Goal: Task Accomplishment & Management: Complete application form

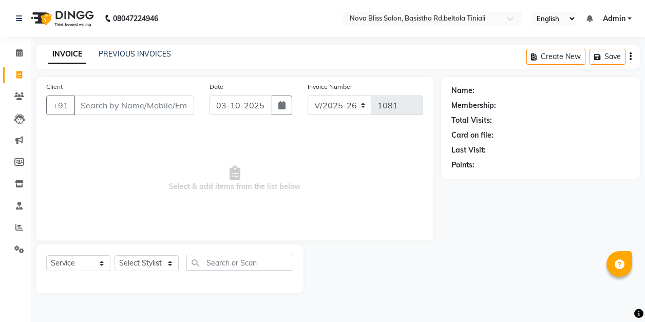
select select "6211"
select select "service"
click at [21, 57] on span at bounding box center [19, 53] width 18 height 12
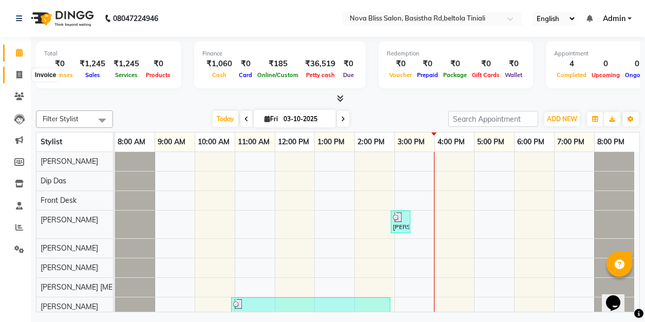
click at [20, 73] on icon at bounding box center [19, 75] width 6 height 8
select select "service"
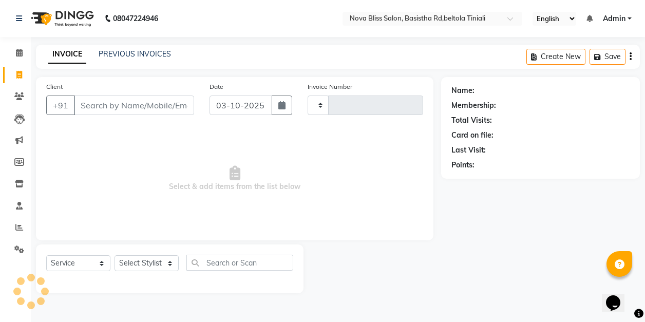
type input "1084"
select select "6211"
click at [132, 103] on input "Client" at bounding box center [134, 105] width 120 height 20
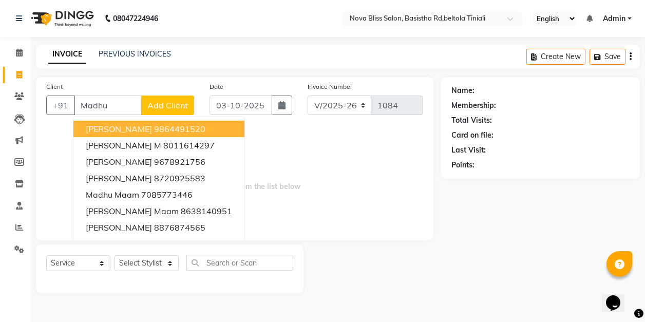
click at [158, 130] on ngb-highlight "9864491520" at bounding box center [179, 129] width 51 height 10
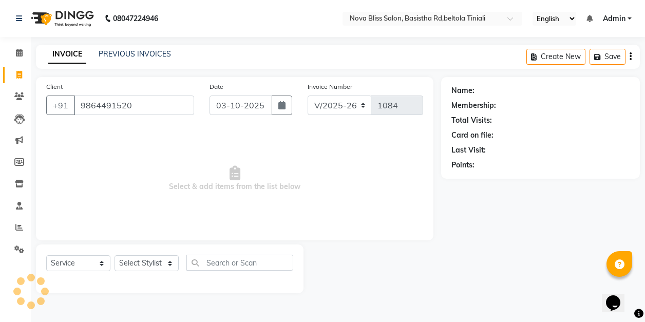
type input "9864491520"
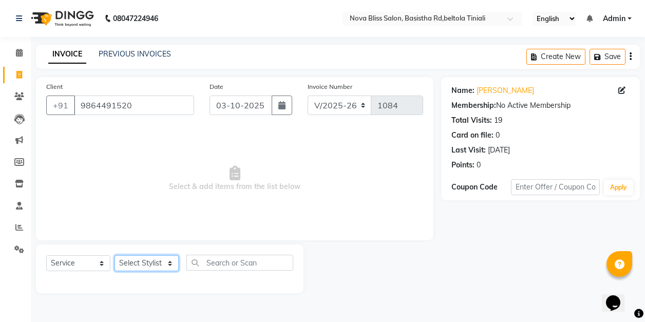
click at [146, 266] on select "Select Stylist Anuradha singh Ashok Kumar Bishaya Bhuyan Dip Das Ester jarain F…" at bounding box center [146, 263] width 64 height 16
select select "45622"
click at [114, 255] on select "Select Stylist Anuradha singh Ashok Kumar Bishaya Bhuyan Dip Das Ester jarain F…" at bounding box center [146, 263] width 64 height 16
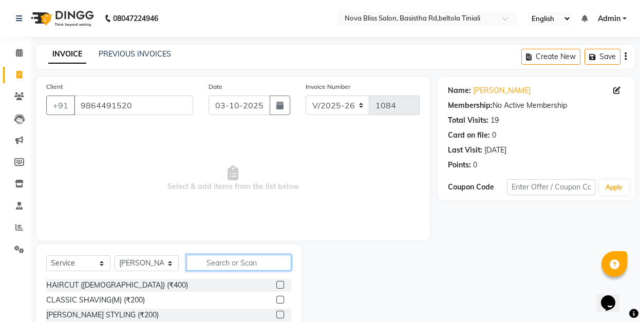
click at [212, 262] on input "text" at bounding box center [238, 263] width 105 height 16
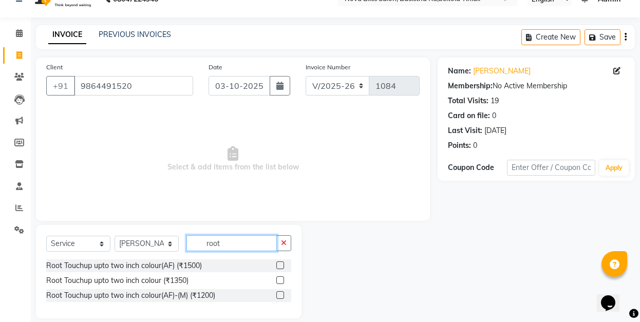
scroll to position [31, 0]
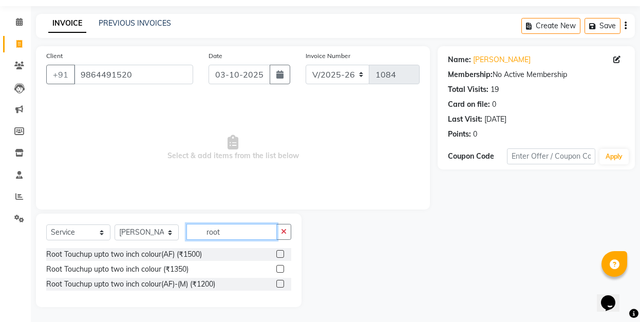
type input "root"
click at [280, 255] on label at bounding box center [280, 254] width 8 height 8
click at [280, 255] on input "checkbox" at bounding box center [279, 254] width 7 height 7
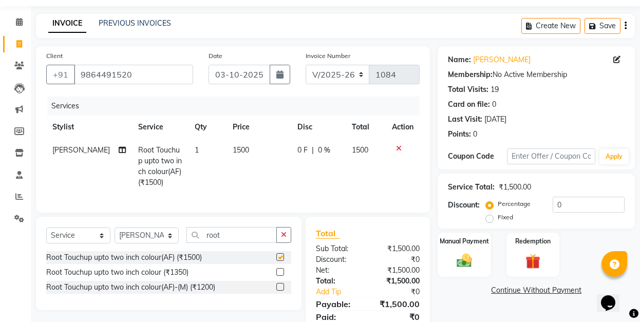
checkbox input "false"
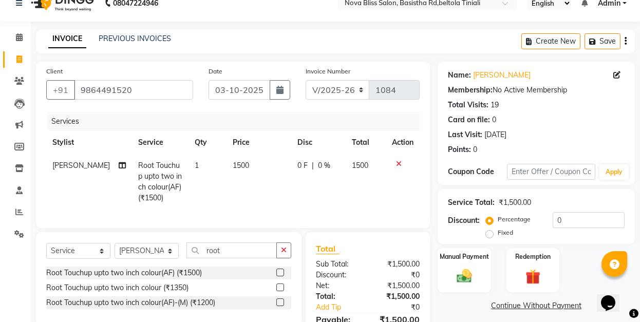
scroll to position [6, 0]
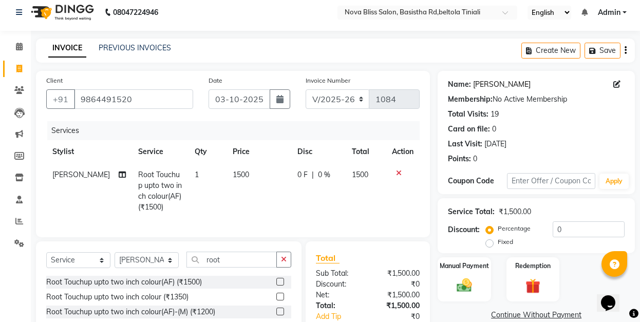
click at [504, 85] on link "Madhu Agarwal" at bounding box center [501, 84] width 57 height 11
click at [311, 173] on div "0 F | 0 %" at bounding box center [318, 174] width 42 height 11
select select "45622"
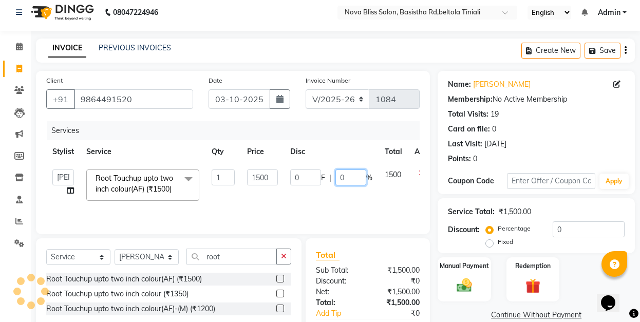
click at [337, 175] on input "0" at bounding box center [350, 177] width 31 height 16
type input "10"
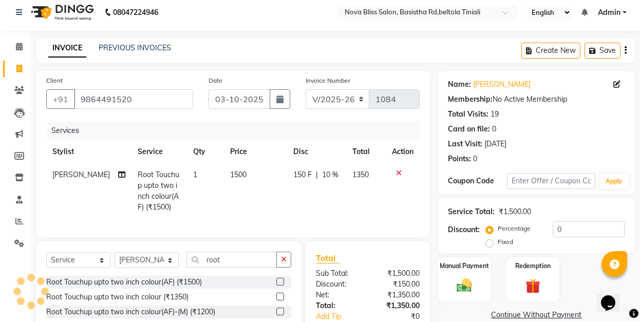
click at [326, 192] on td "150 F | 10 %" at bounding box center [316, 190] width 59 height 55
select select "45622"
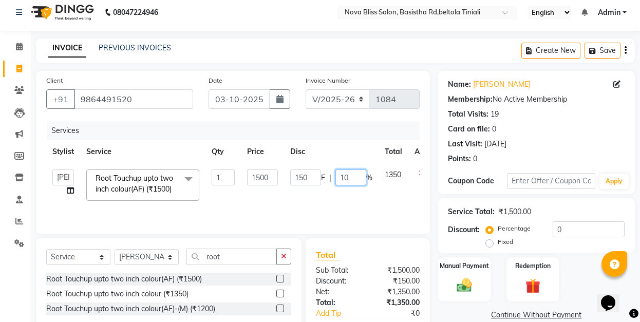
click at [342, 175] on input "10" at bounding box center [350, 177] width 31 height 16
type input "0"
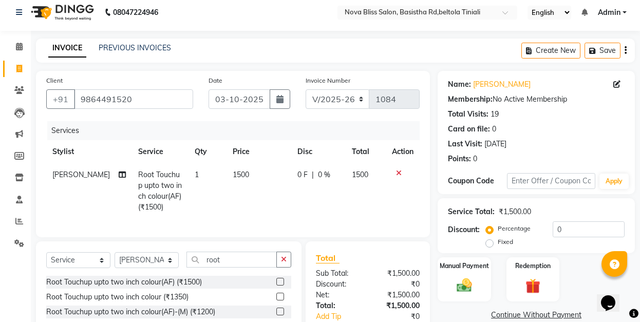
click at [331, 189] on td "0 F | 0 %" at bounding box center [318, 190] width 54 height 55
select select "45622"
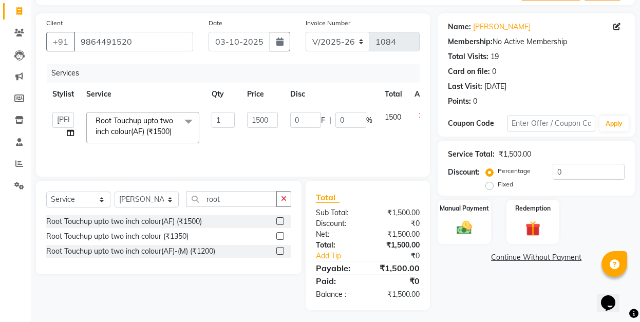
scroll to position [66, 0]
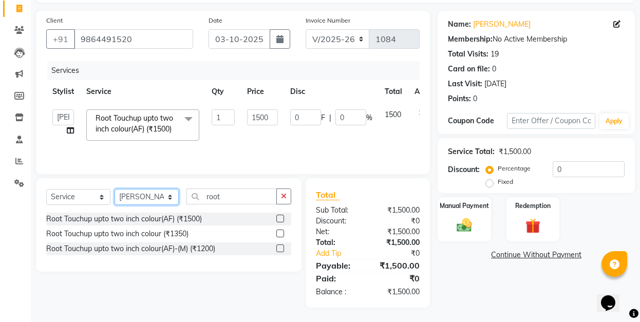
click at [169, 196] on select "Select Stylist Anuradha singh Ashok Kumar Bishaya Bhuyan Dip Das Ester jarain F…" at bounding box center [146, 197] width 64 height 16
select select "53816"
click at [114, 189] on select "Select Stylist Anuradha singh Ashok Kumar Bishaya Bhuyan Dip Das Ester jarain F…" at bounding box center [146, 197] width 64 height 16
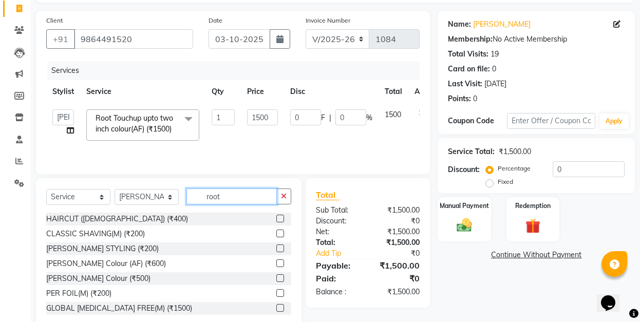
click at [225, 193] on input "root" at bounding box center [231, 196] width 90 height 16
type input "r"
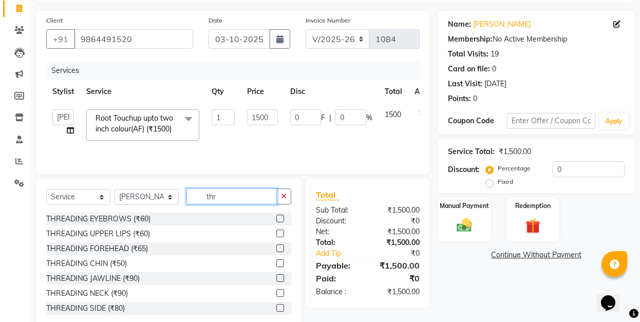
type input "thr"
click at [276, 215] on label at bounding box center [280, 219] width 8 height 8
click at [276, 216] on input "checkbox" at bounding box center [279, 219] width 7 height 7
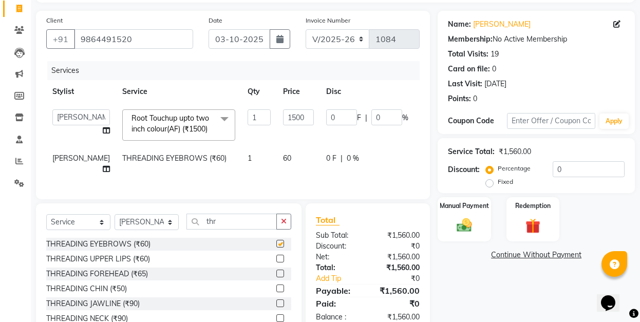
checkbox input "false"
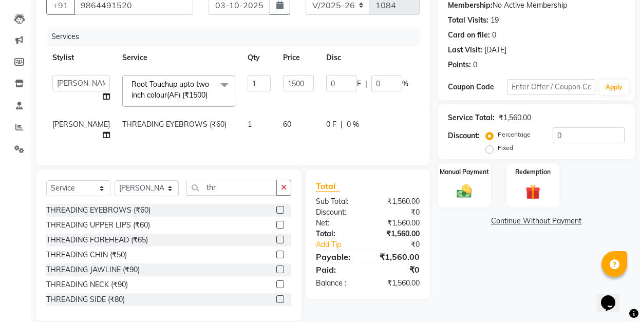
scroll to position [129, 0]
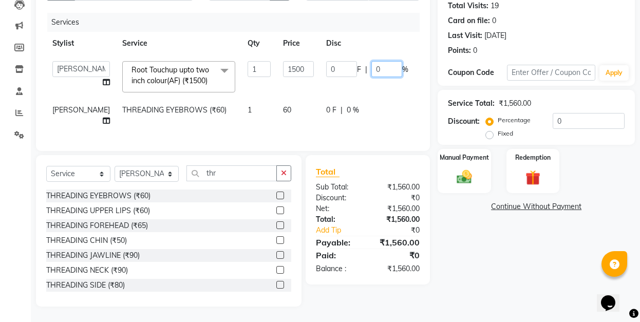
click at [371, 61] on input "0" at bounding box center [386, 69] width 31 height 16
type input "10"
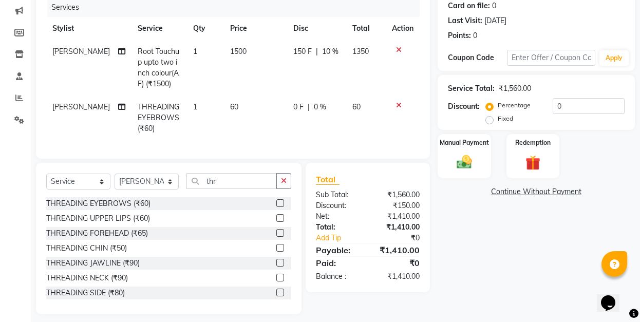
click at [304, 69] on td "150 F | 10 %" at bounding box center [316, 67] width 59 height 55
select select "45622"
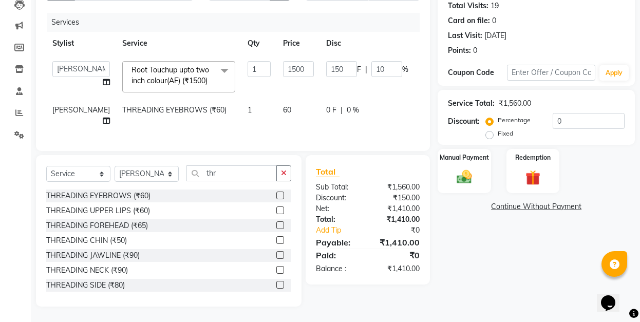
click at [320, 99] on td "0 F | 0 %" at bounding box center [367, 116] width 94 height 34
select select "53816"
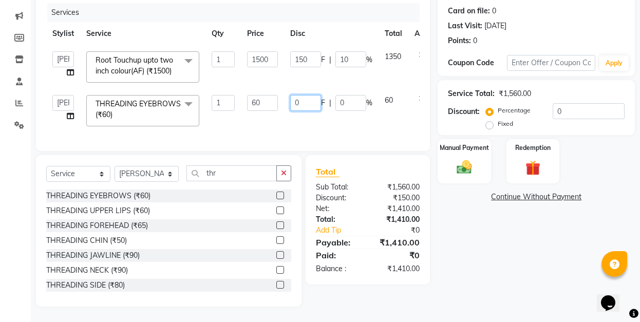
click at [294, 97] on input "0" at bounding box center [305, 103] width 31 height 16
type input "10"
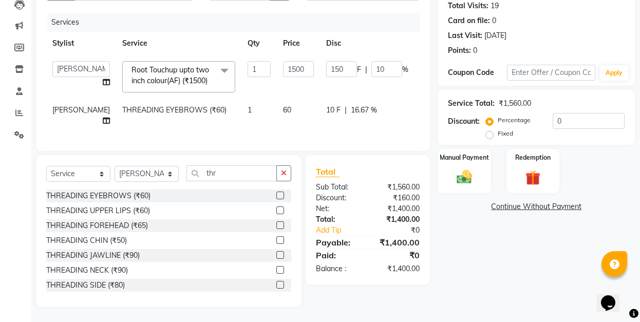
click at [286, 116] on tr "Bishaya Bhuyan THREADING EYEBROWS (₹60) 1 60 10 F | 16.67 % 50" at bounding box center [262, 116] width 432 height 34
click at [461, 168] on img at bounding box center [463, 177] width 25 height 18
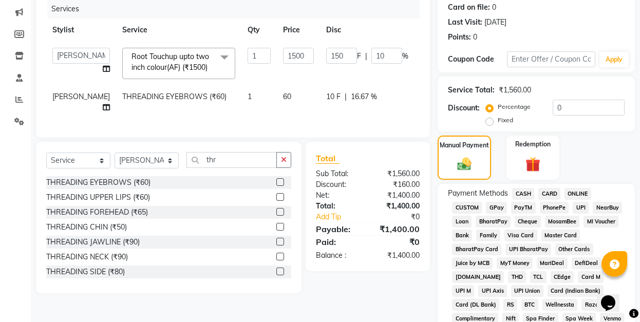
click at [521, 194] on span "CASH" at bounding box center [523, 194] width 22 height 12
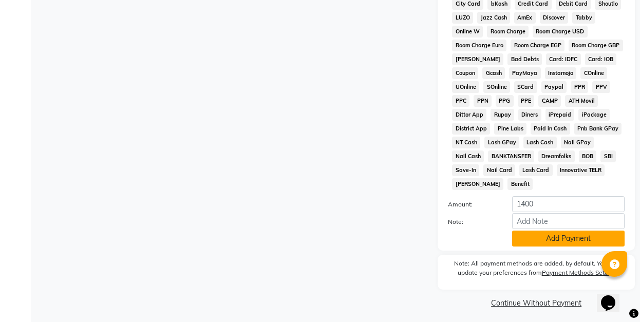
scroll to position [505, 0]
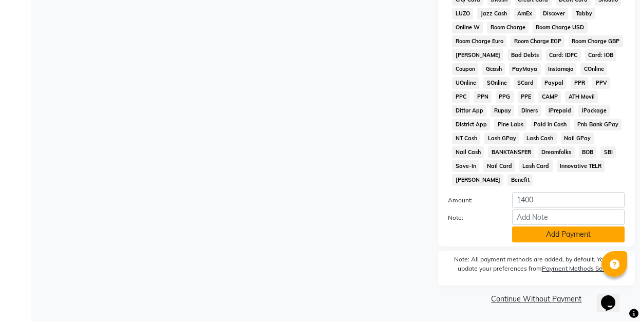
click at [555, 235] on button "Add Payment" at bounding box center [568, 234] width 112 height 16
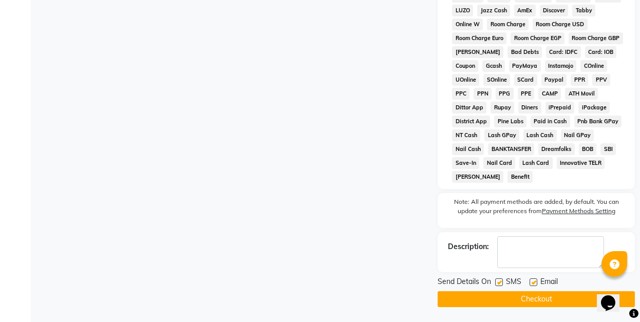
click at [552, 299] on button "Checkout" at bounding box center [535, 299] width 197 height 16
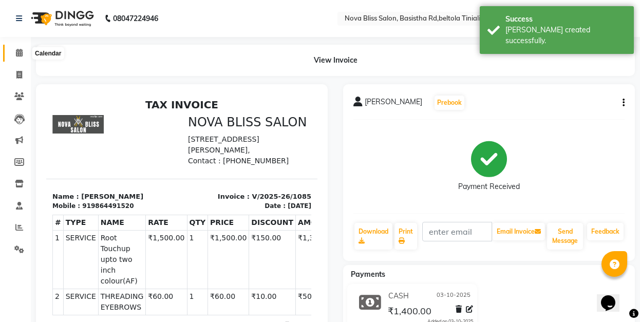
click at [18, 52] on icon at bounding box center [19, 53] width 7 height 8
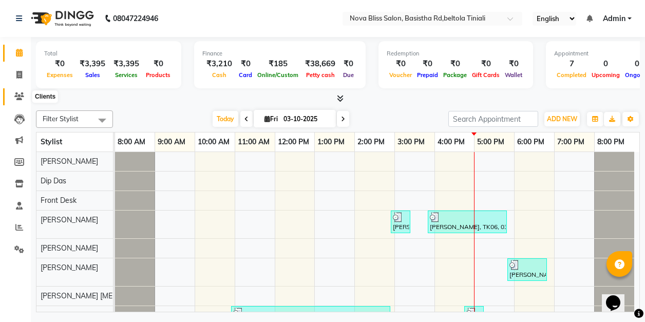
click at [15, 94] on icon at bounding box center [19, 96] width 10 height 8
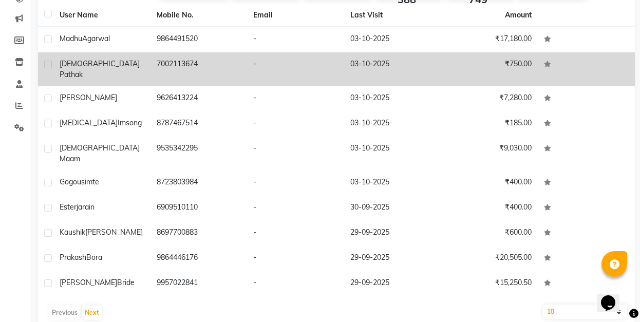
scroll to position [122, 0]
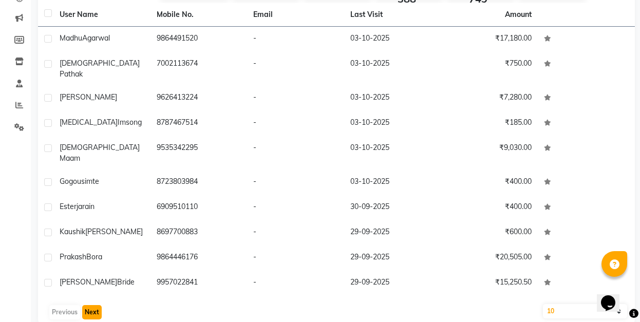
click at [92, 305] on button "Next" at bounding box center [92, 312] width 20 height 14
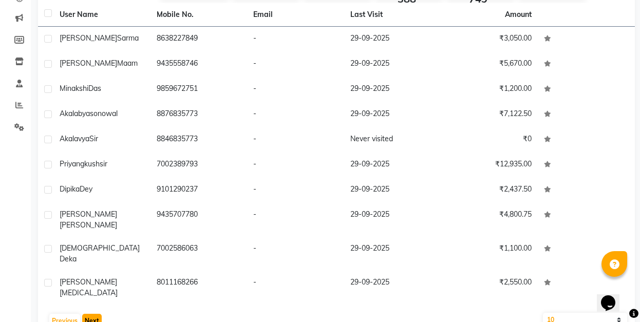
click at [91, 314] on button "Next" at bounding box center [92, 321] width 20 height 14
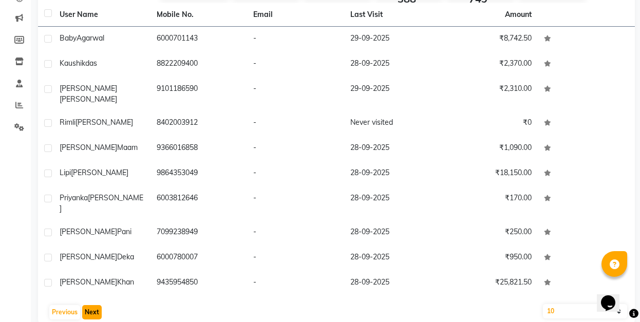
click at [91, 305] on button "Next" at bounding box center [92, 312] width 20 height 14
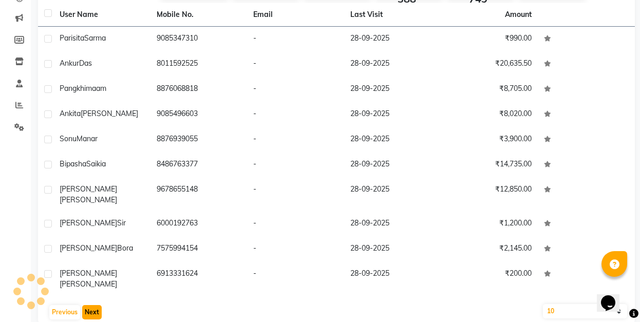
click at [91, 305] on button "Next" at bounding box center [92, 312] width 20 height 14
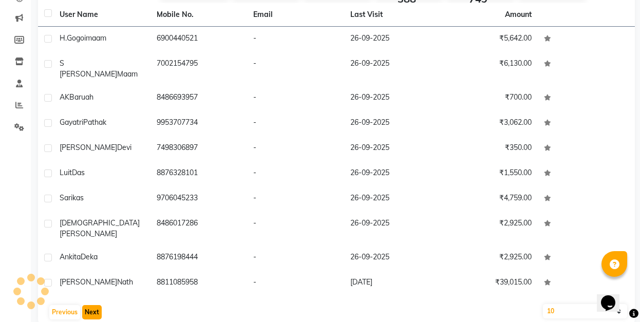
click at [91, 305] on button "Next" at bounding box center [92, 312] width 20 height 14
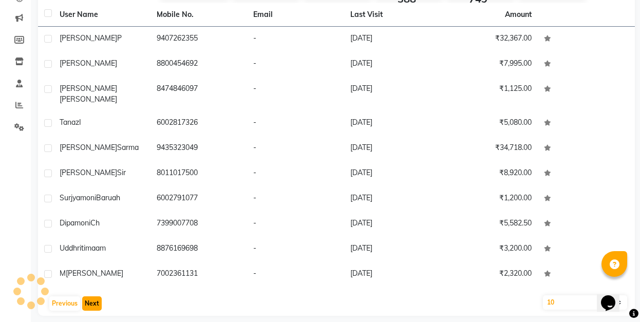
click at [91, 296] on button "Next" at bounding box center [92, 303] width 20 height 14
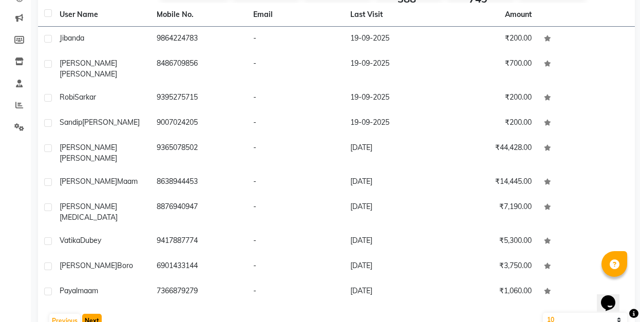
click at [88, 314] on button "Next" at bounding box center [92, 321] width 20 height 14
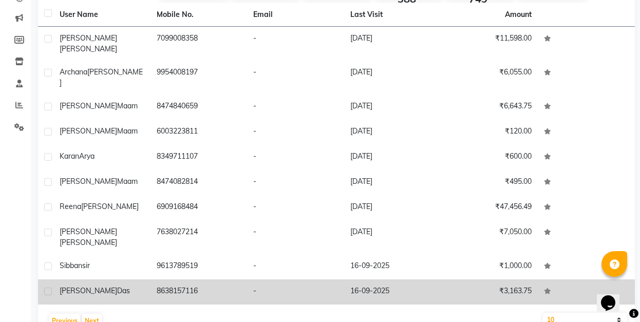
click at [49, 287] on label at bounding box center [48, 291] width 8 height 8
click at [49, 288] on input "checkbox" at bounding box center [47, 291] width 7 height 7
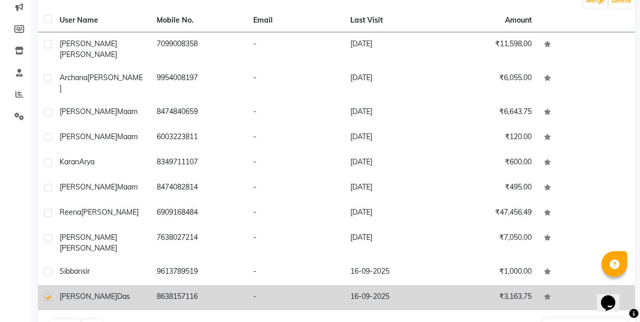
scroll to position [139, 0]
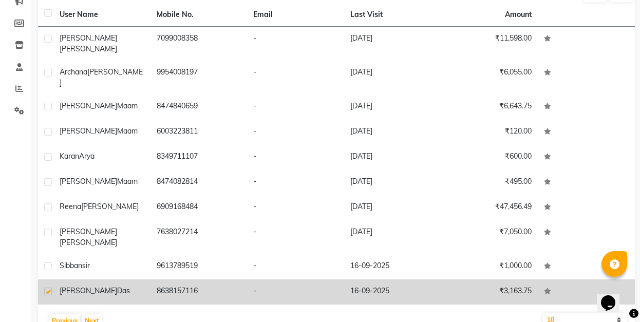
click at [51, 287] on label at bounding box center [48, 291] width 8 height 8
click at [51, 288] on input "checkbox" at bounding box center [47, 291] width 7 height 7
checkbox input "false"
click at [547, 288] on icon at bounding box center [547, 291] width 7 height 6
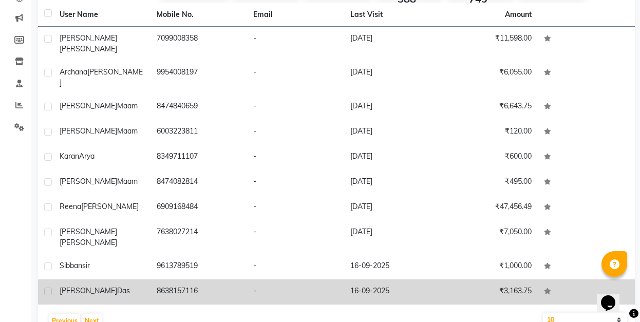
scroll to position [139, 0]
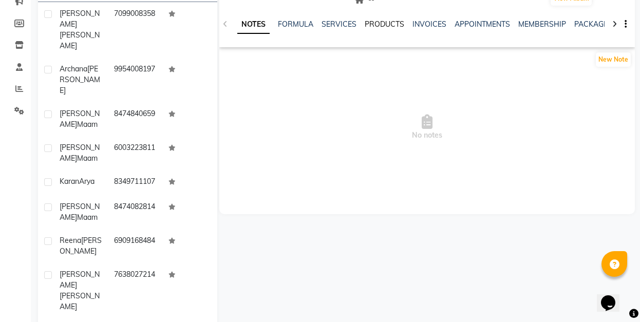
click at [381, 20] on link "PRODUCTS" at bounding box center [384, 24] width 40 height 9
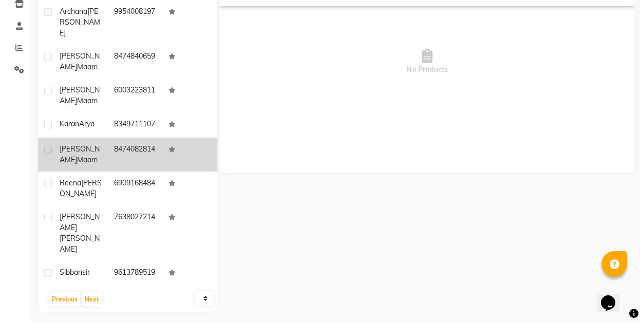
scroll to position [185, 0]
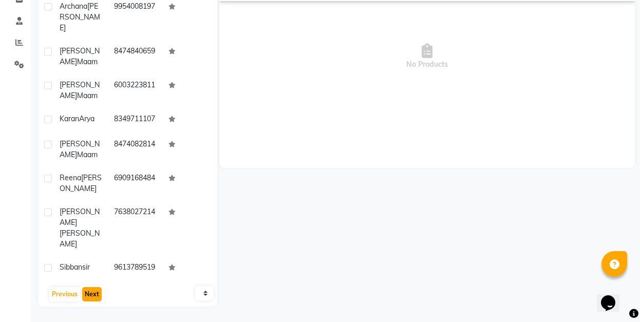
click at [89, 295] on button "Next" at bounding box center [92, 294] width 20 height 14
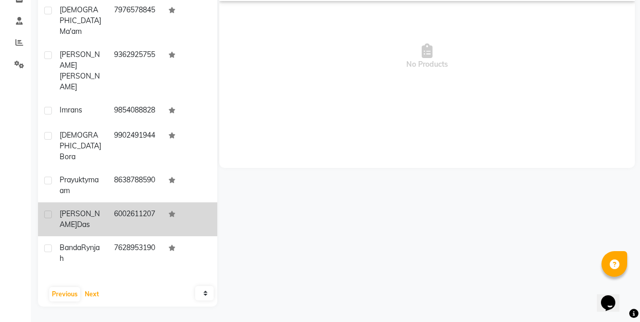
scroll to position [27, 0]
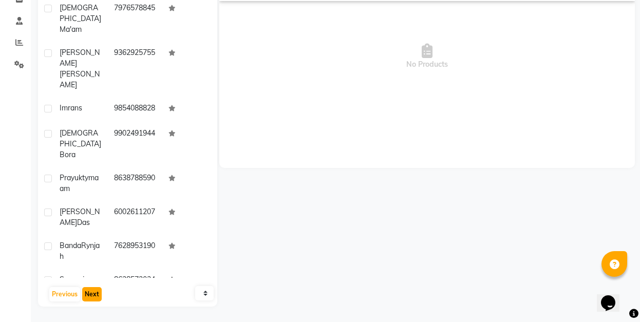
click at [89, 296] on button "Next" at bounding box center [92, 294] width 20 height 14
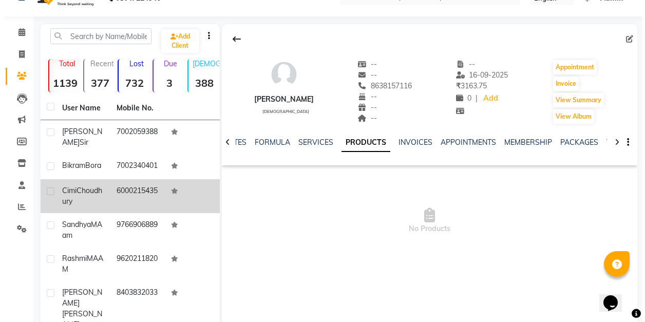
scroll to position [0, 0]
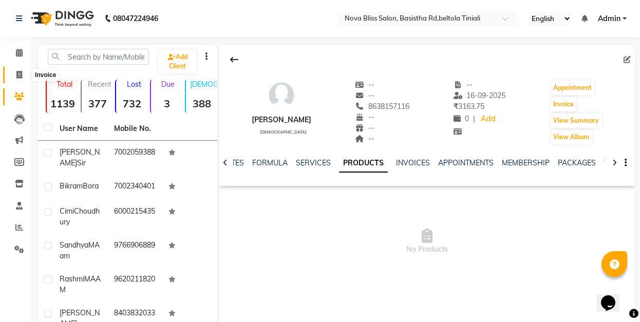
click at [16, 74] on icon at bounding box center [19, 75] width 6 height 8
select select "service"
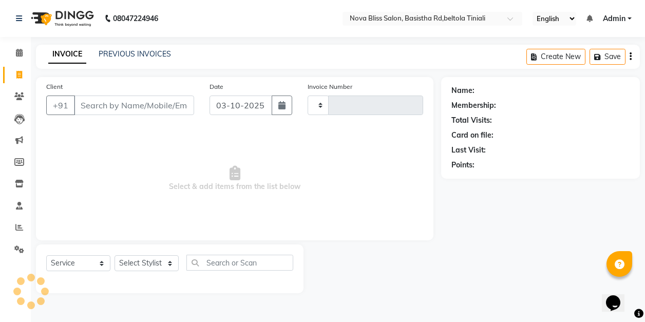
type input "1086"
select select "6211"
click at [22, 53] on icon at bounding box center [19, 53] width 7 height 8
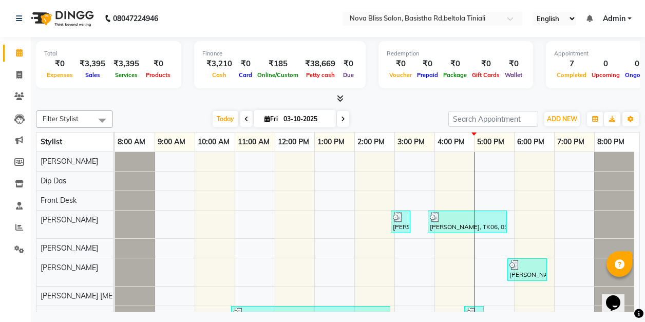
click at [245, 119] on icon at bounding box center [246, 119] width 4 height 6
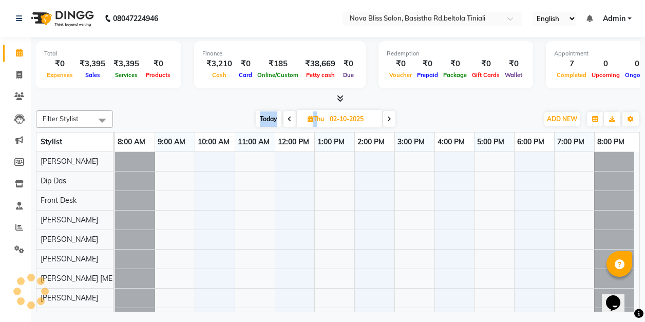
click at [245, 119] on div "Today Thu 02-10-2025" at bounding box center [325, 118] width 415 height 15
click at [435, 98] on div at bounding box center [338, 98] width 604 height 11
click at [284, 115] on span at bounding box center [289, 119] width 12 height 16
click at [284, 115] on span at bounding box center [288, 119] width 12 height 16
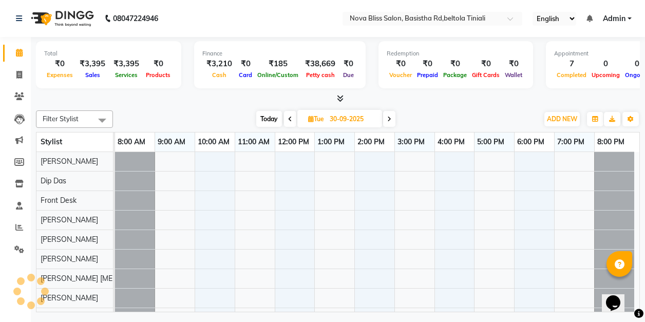
click at [284, 115] on span at bounding box center [290, 119] width 12 height 16
click at [284, 115] on span at bounding box center [289, 119] width 12 height 16
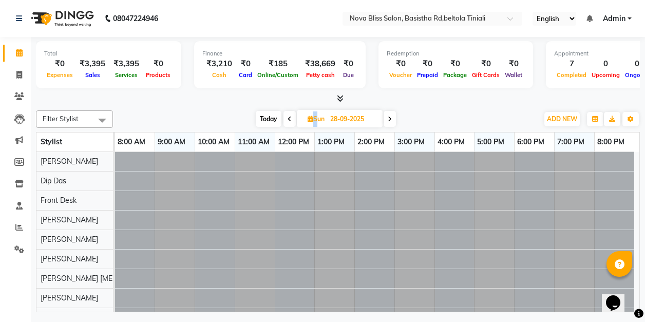
click at [284, 115] on span at bounding box center [289, 119] width 12 height 16
click at [284, 115] on span at bounding box center [290, 119] width 12 height 16
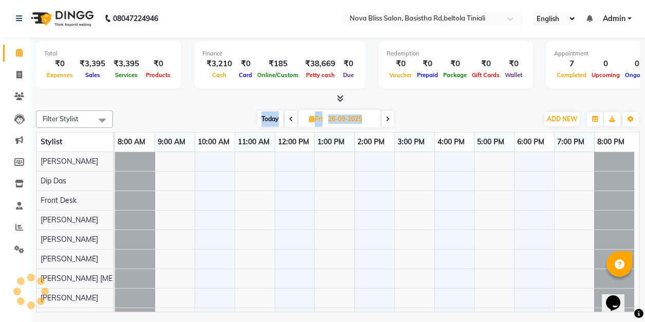
click at [285, 115] on span at bounding box center [291, 119] width 12 height 16
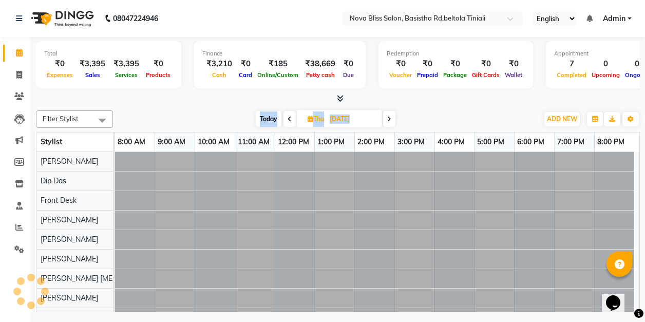
click at [284, 115] on span at bounding box center [289, 119] width 12 height 16
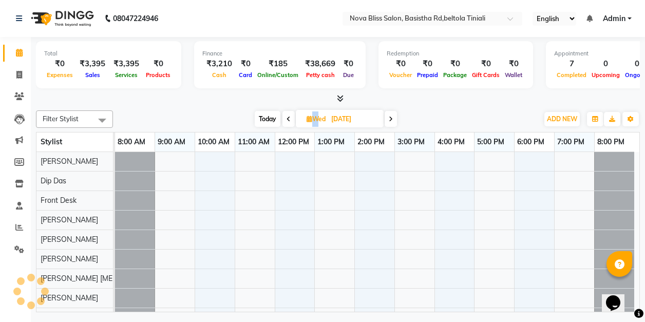
click at [284, 115] on span at bounding box center [288, 119] width 12 height 16
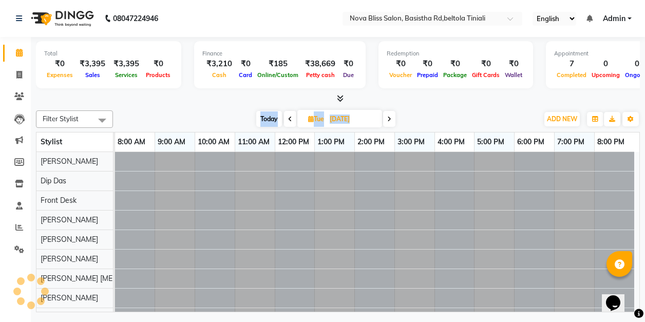
click at [284, 115] on span at bounding box center [290, 119] width 12 height 16
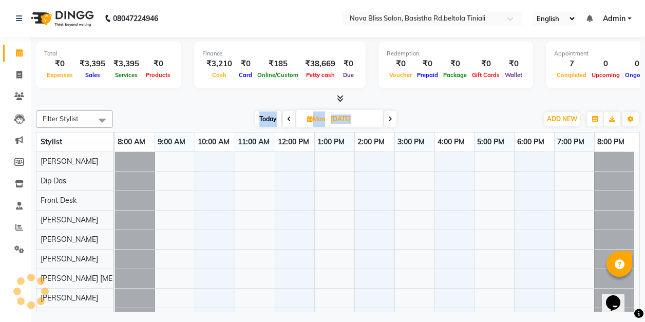
click at [284, 115] on span at bounding box center [289, 119] width 12 height 16
click at [284, 115] on span at bounding box center [290, 119] width 12 height 16
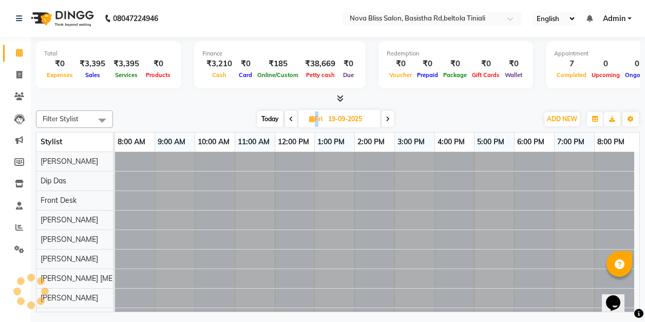
click at [285, 115] on span at bounding box center [291, 119] width 12 height 16
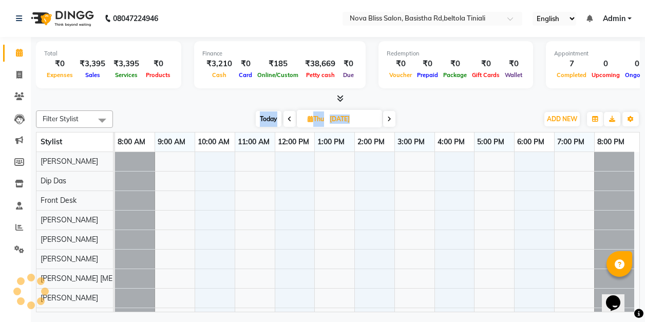
click at [284, 115] on span at bounding box center [289, 119] width 12 height 16
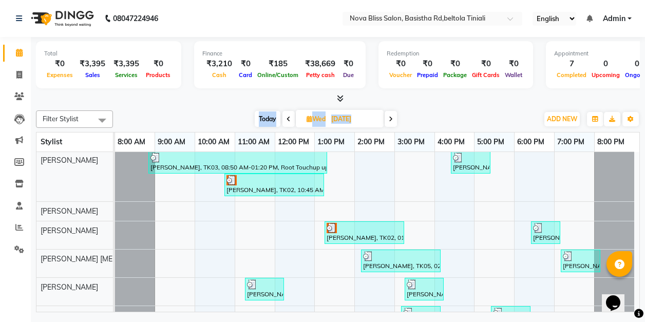
scroll to position [88, 0]
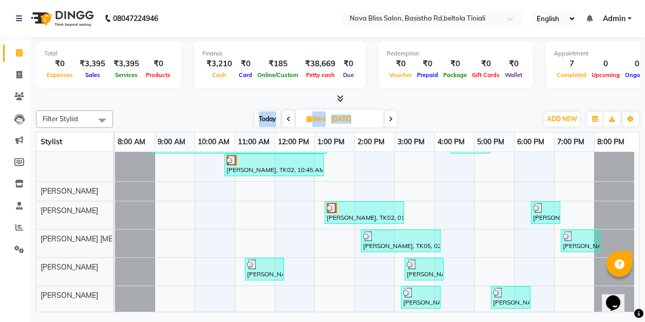
click at [391, 120] on icon at bounding box center [391, 119] width 4 height 6
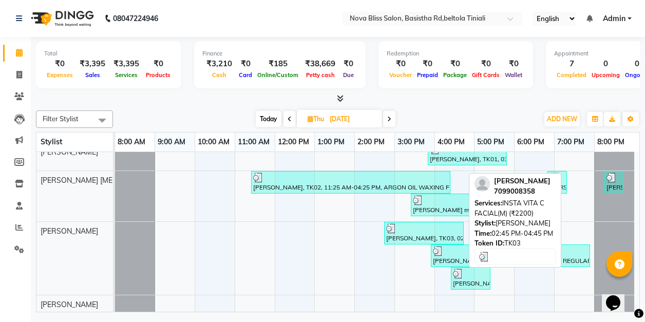
scroll to position [147, 0]
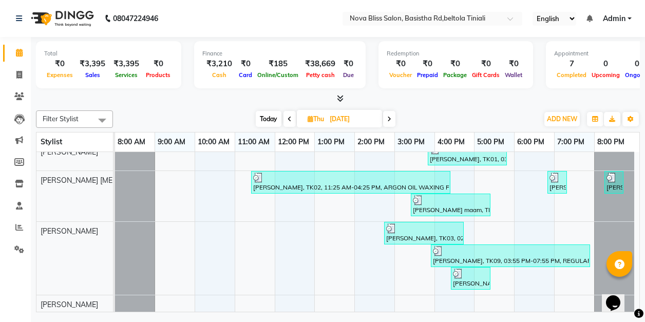
click at [389, 116] on icon at bounding box center [389, 119] width 4 height 6
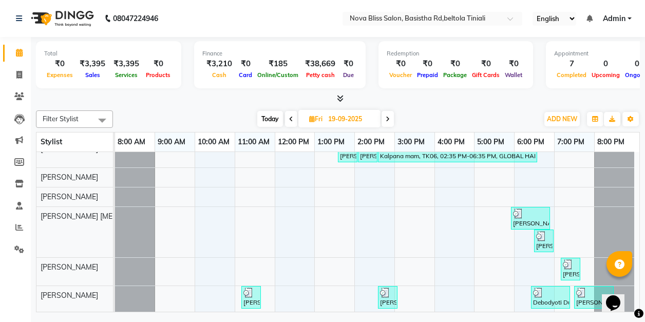
scroll to position [79, 0]
click at [292, 117] on icon at bounding box center [291, 119] width 4 height 6
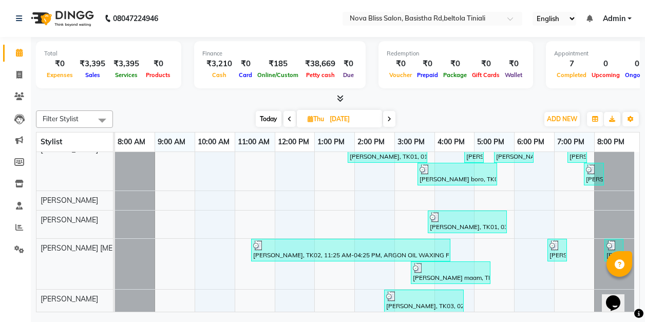
scroll to position [147, 0]
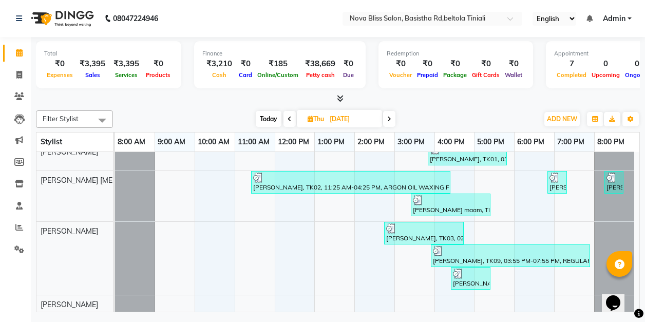
click at [286, 115] on span at bounding box center [289, 119] width 12 height 16
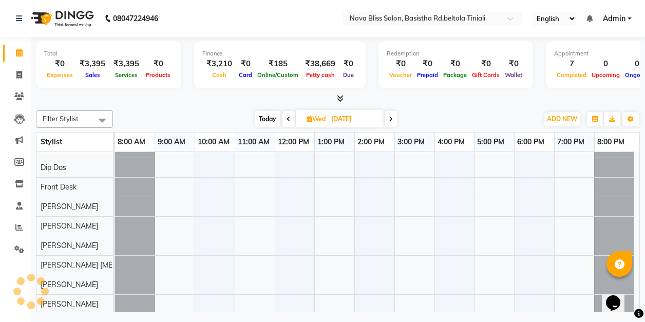
scroll to position [88, 0]
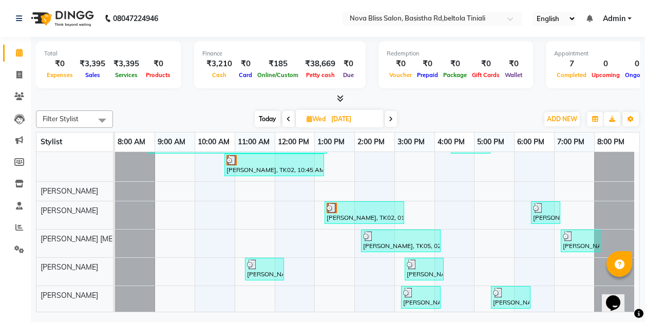
click at [286, 116] on icon at bounding box center [288, 119] width 4 height 6
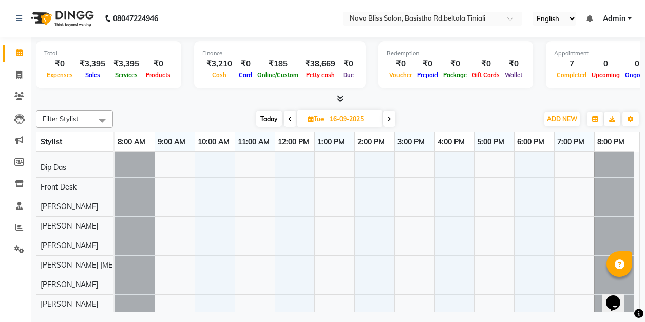
scroll to position [0, 0]
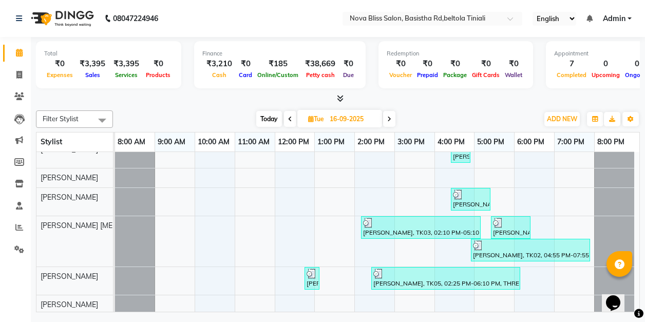
click at [289, 120] on icon at bounding box center [290, 119] width 4 height 6
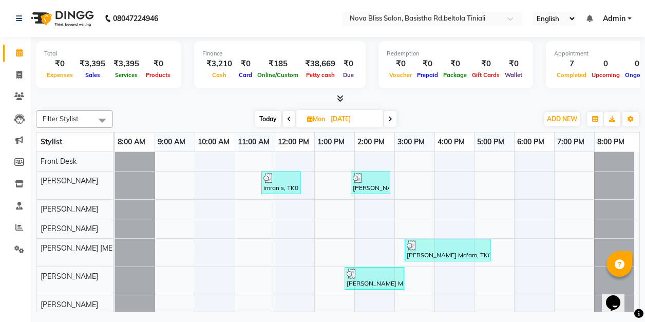
click at [288, 115] on span at bounding box center [289, 119] width 12 height 16
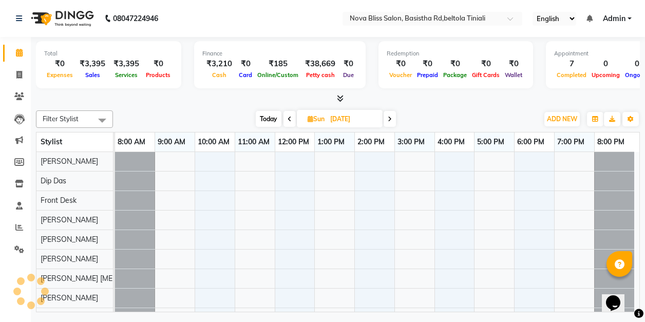
click at [391, 117] on icon at bounding box center [390, 119] width 4 height 6
type input "[DATE]"
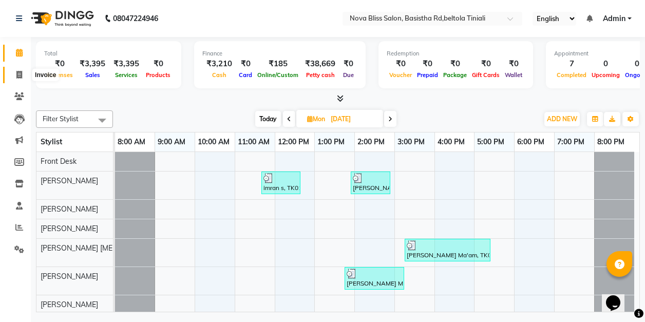
click at [21, 76] on icon at bounding box center [19, 75] width 6 height 8
select select "service"
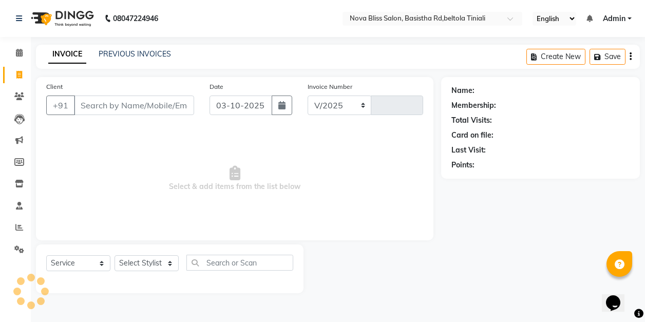
select select "6211"
type input "1086"
click at [91, 108] on input "Client" at bounding box center [134, 105] width 120 height 20
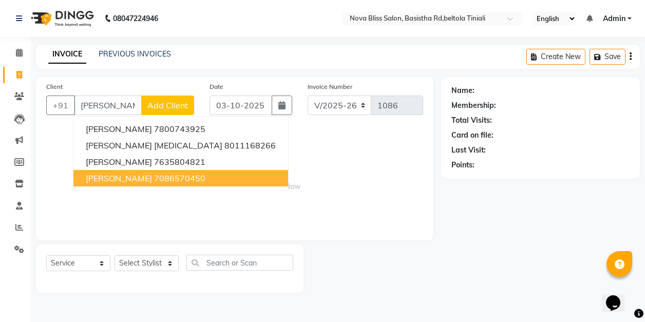
click at [152, 182] on span "Monisha Rajbangshi" at bounding box center [119, 178] width 66 height 10
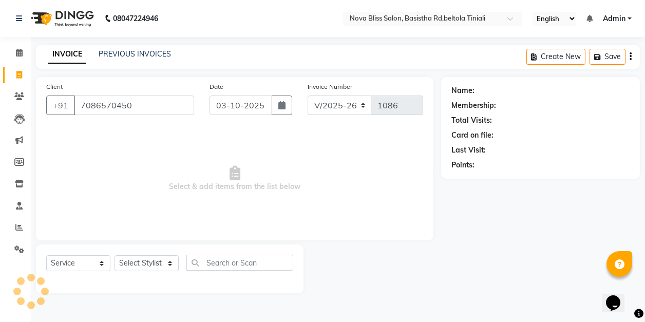
type input "7086570450"
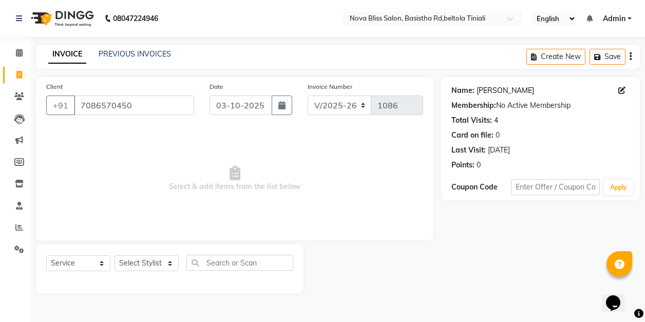
click at [508, 88] on link "Monisha Rajbangshi" at bounding box center [504, 90] width 57 height 11
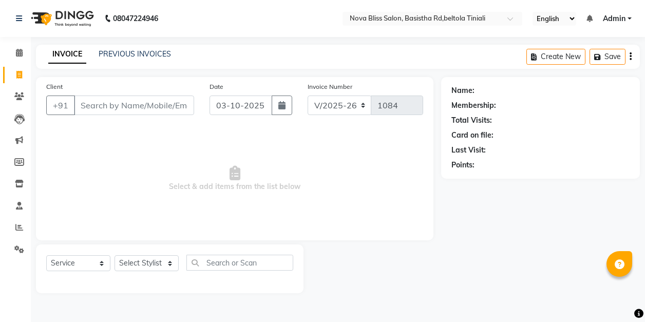
select select "6211"
select select "service"
click at [149, 262] on select "Select Stylist Anuradha singh Ashok Kumar Bishaya Bhuyan Dip Das Ester jarain F…" at bounding box center [146, 263] width 64 height 16
select select "85231"
click at [114, 255] on select "Select Stylist Anuradha singh Ashok Kumar Bishaya Bhuyan Dip Das Ester jarain F…" at bounding box center [146, 263] width 64 height 16
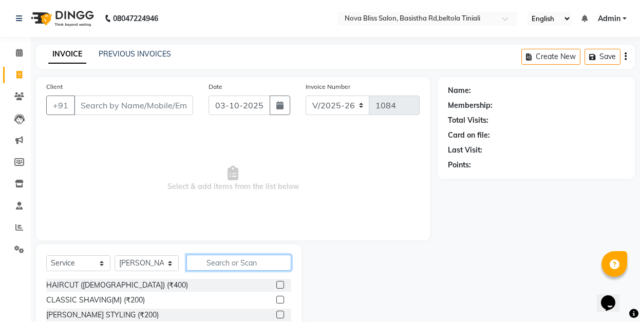
click at [231, 258] on input "text" at bounding box center [238, 263] width 105 height 16
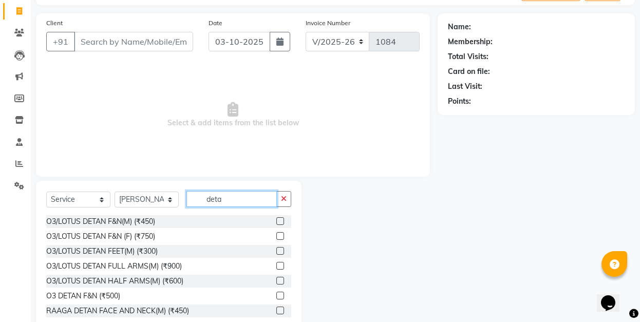
scroll to position [89, 0]
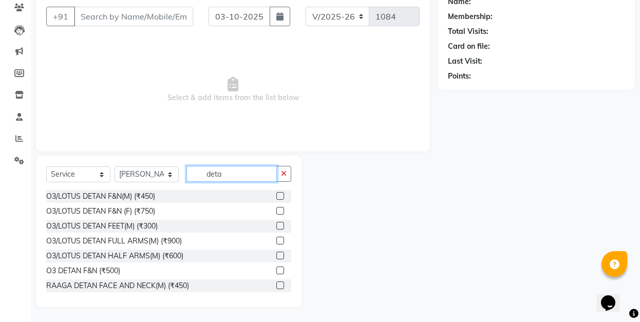
type input "deta"
click at [276, 210] on label at bounding box center [280, 211] width 8 height 8
click at [276, 210] on input "checkbox" at bounding box center [279, 211] width 7 height 7
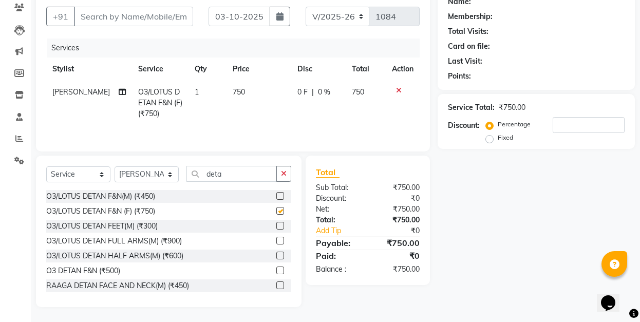
checkbox input "false"
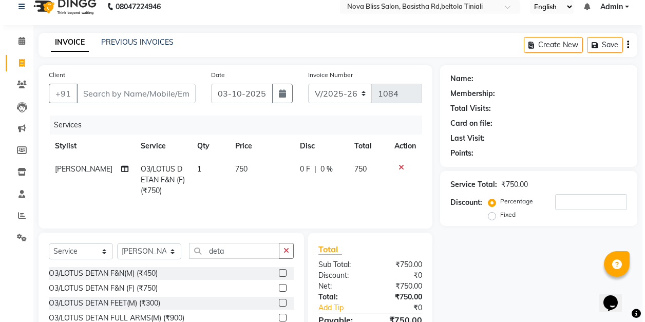
scroll to position [0, 0]
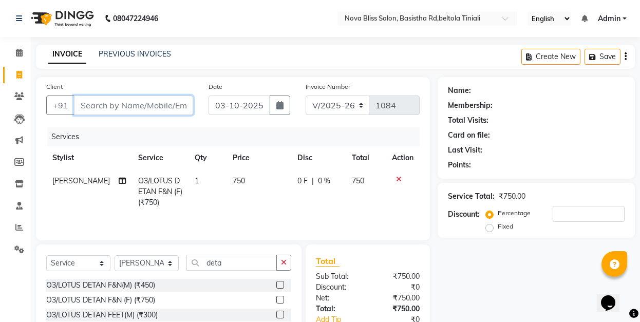
click at [128, 103] on input "Client" at bounding box center [133, 105] width 119 height 20
type input "7"
type input "0"
type input "7002113674"
click at [169, 109] on span "Add Client" at bounding box center [166, 105] width 41 height 10
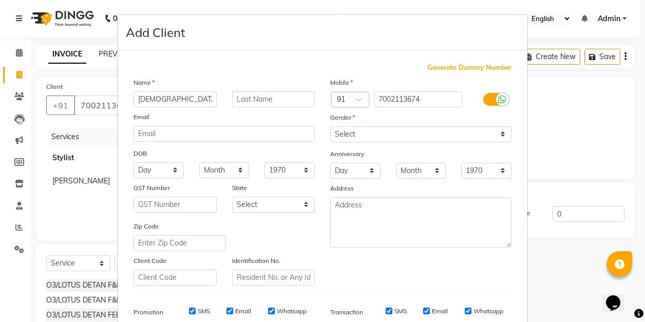
type input "[DEMOGRAPHIC_DATA]"
click at [245, 99] on input "text" at bounding box center [273, 99] width 83 height 16
type input "Pathak"
click at [355, 133] on select "Select Male Female Other Prefer Not To Say" at bounding box center [420, 134] width 181 height 16
select select "[DEMOGRAPHIC_DATA]"
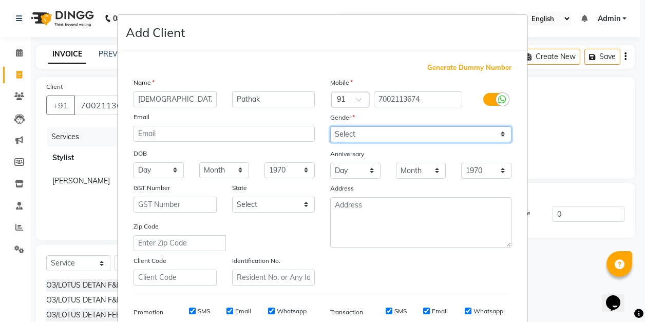
click at [330, 126] on select "Select Male Female Other Prefer Not To Say" at bounding box center [420, 134] width 181 height 16
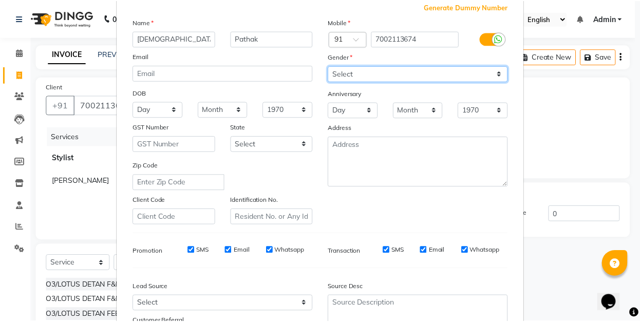
scroll to position [150, 0]
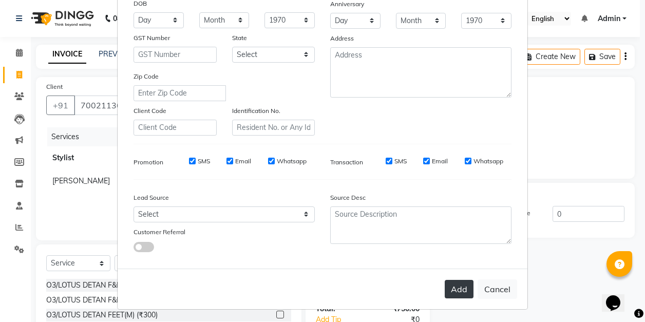
click at [458, 287] on button "Add" at bounding box center [458, 289] width 29 height 18
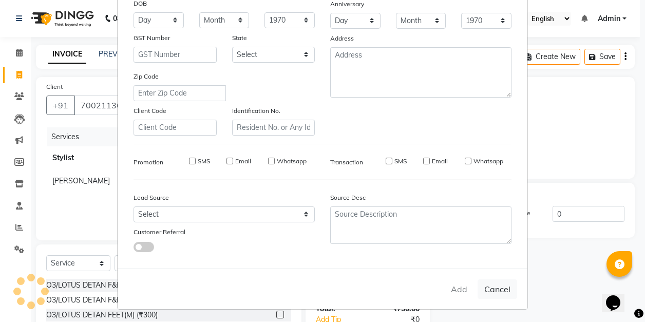
select select
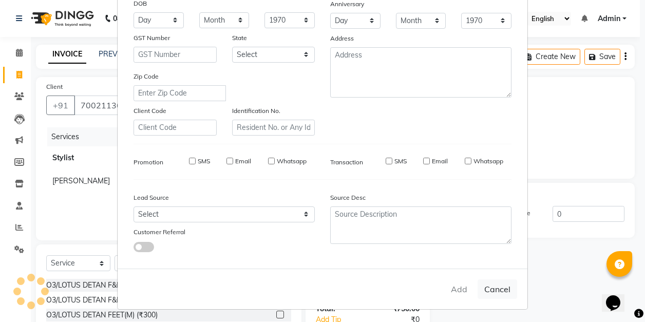
select select
checkbox input "false"
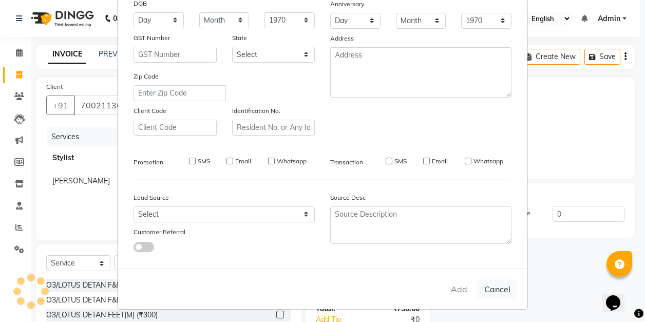
checkbox input "false"
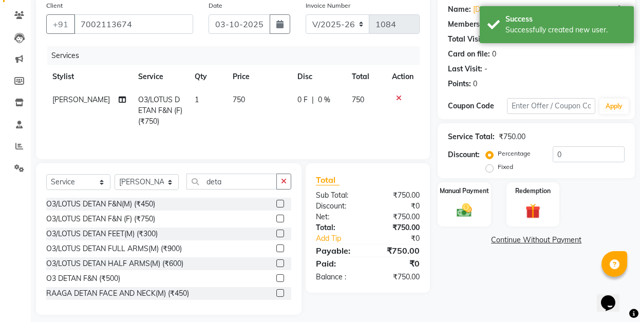
scroll to position [89, 0]
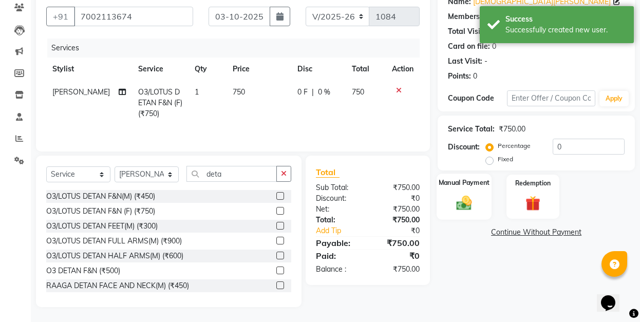
click at [454, 200] on img at bounding box center [463, 203] width 25 height 18
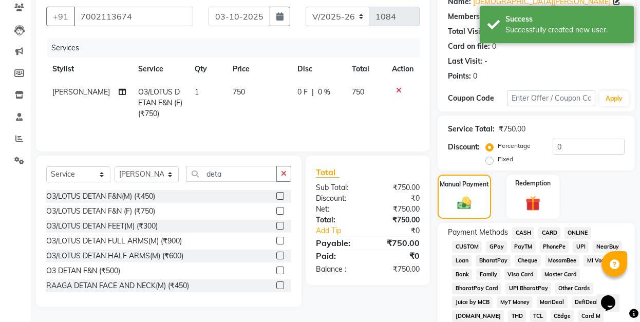
click at [520, 233] on span "CASH" at bounding box center [523, 233] width 22 height 12
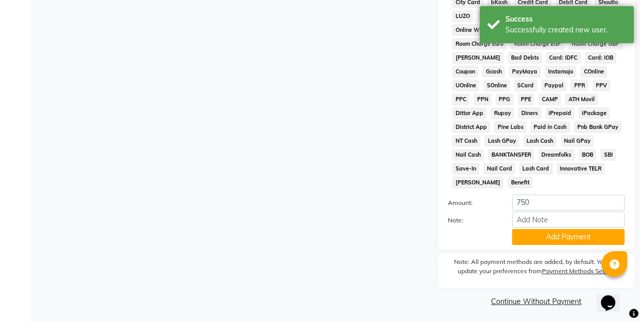
scroll to position [505, 0]
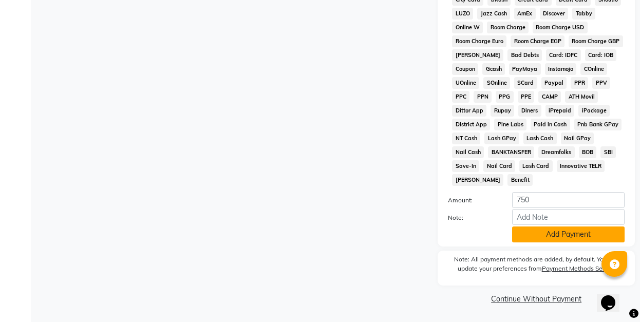
click at [558, 231] on button "Add Payment" at bounding box center [568, 234] width 112 height 16
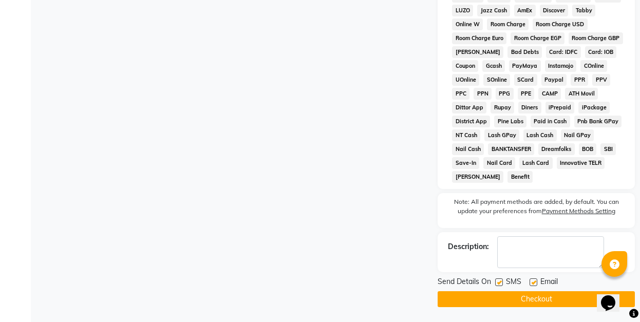
click at [562, 302] on button "Checkout" at bounding box center [535, 299] width 197 height 16
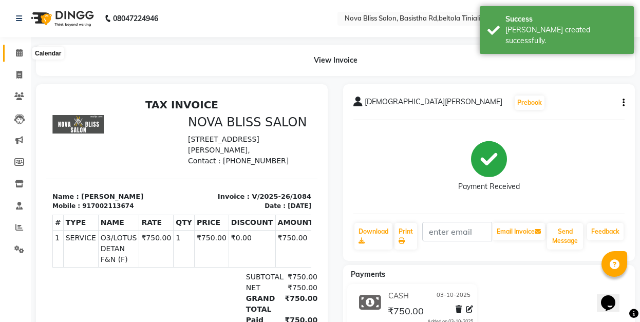
click at [18, 50] on icon at bounding box center [19, 53] width 7 height 8
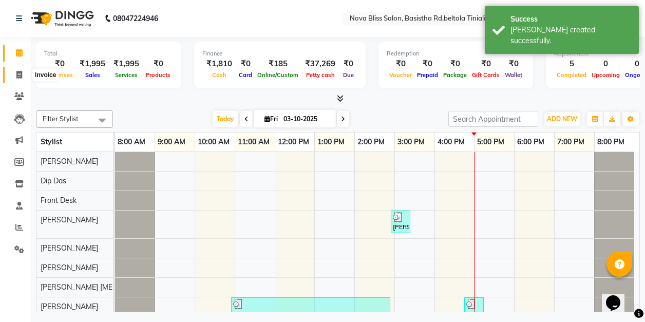
click at [17, 73] on icon at bounding box center [19, 75] width 6 height 8
select select "service"
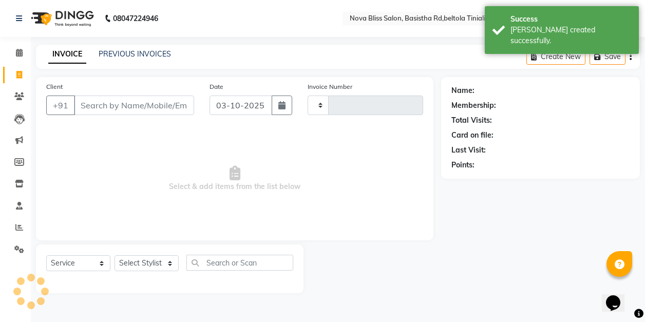
type input "1085"
select select "6211"
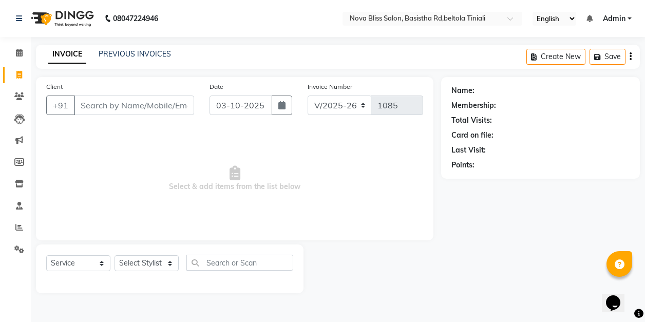
click at [522, 238] on div "Name: Membership: Total Visits: Card on file: Last Visit: Points:" at bounding box center [544, 185] width 206 height 216
click at [20, 51] on icon at bounding box center [19, 53] width 7 height 8
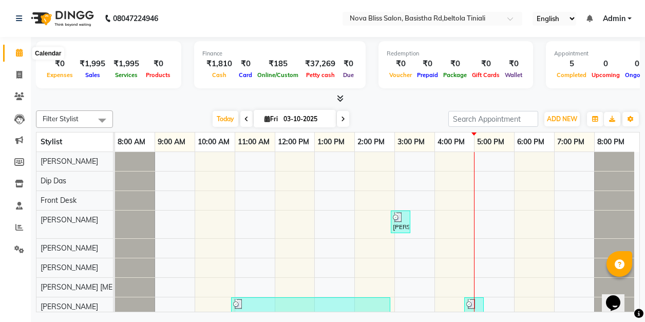
click at [16, 49] on icon at bounding box center [19, 53] width 7 height 8
click at [17, 74] on icon at bounding box center [19, 75] width 6 height 8
select select "service"
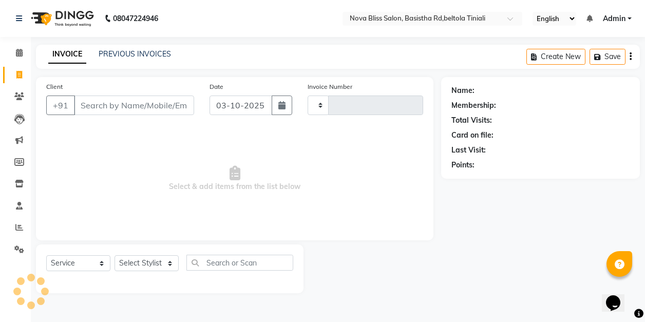
type input "1085"
select select "6211"
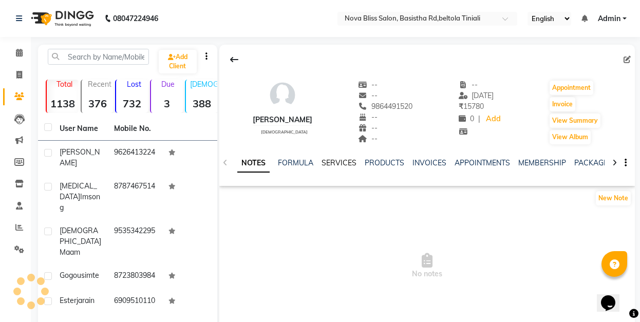
click at [334, 161] on link "SERVICES" at bounding box center [338, 162] width 35 height 9
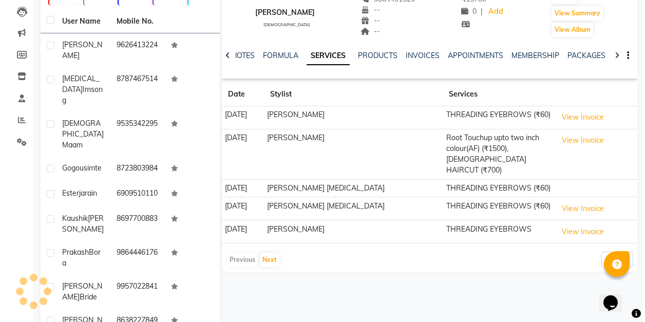
scroll to position [137, 0]
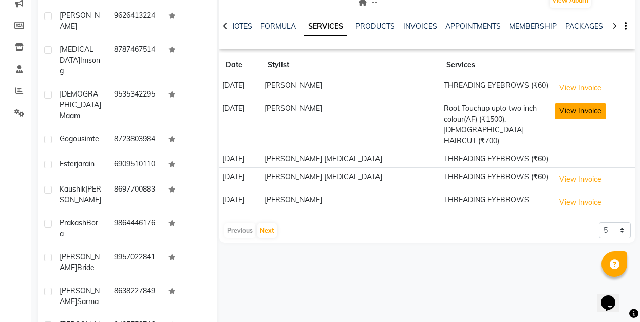
click at [562, 111] on button "View Invoice" at bounding box center [579, 111] width 51 height 16
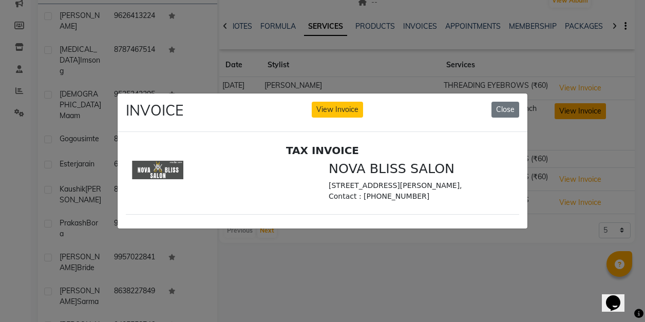
scroll to position [0, 0]
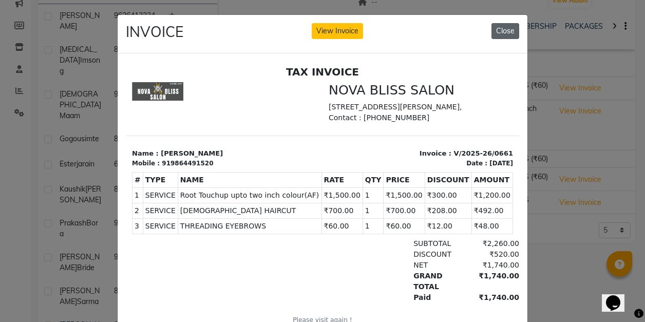
click at [501, 30] on button "Close" at bounding box center [505, 31] width 28 height 16
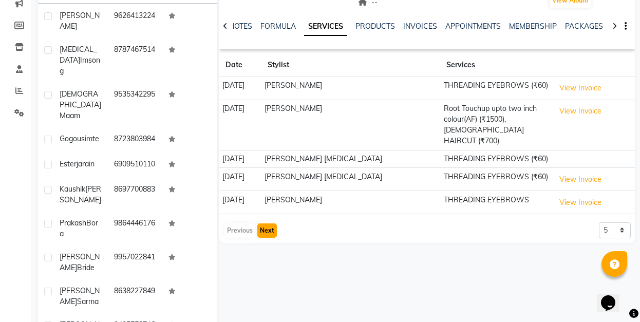
click at [267, 223] on button "Next" at bounding box center [267, 230] width 20 height 14
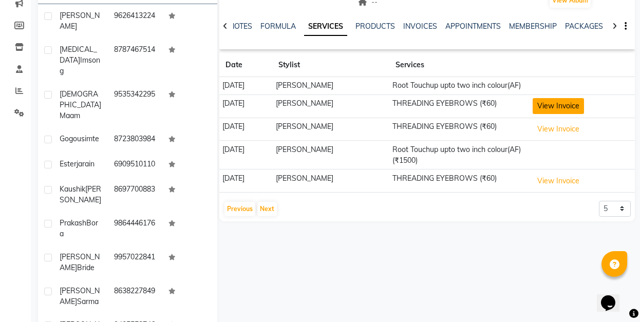
click at [554, 114] on button "View Invoice" at bounding box center [557, 106] width 51 height 16
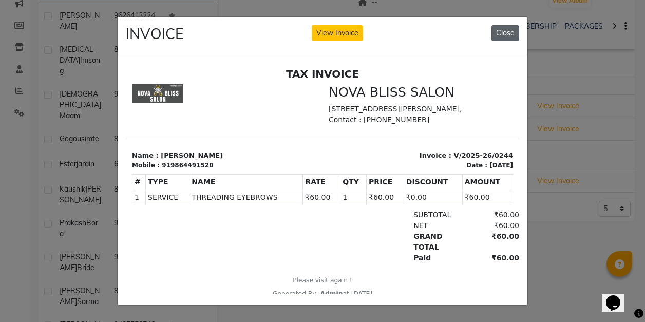
click at [501, 28] on button "Close" at bounding box center [505, 33] width 28 height 16
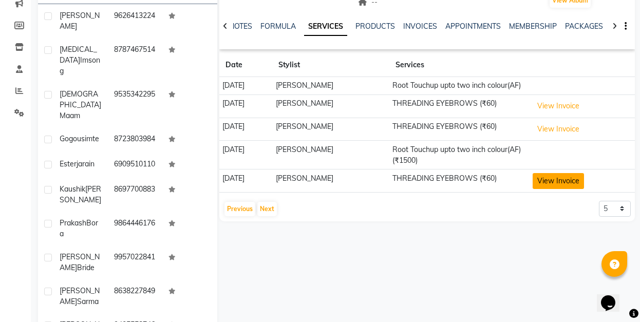
click at [554, 189] on button "View Invoice" at bounding box center [557, 181] width 51 height 16
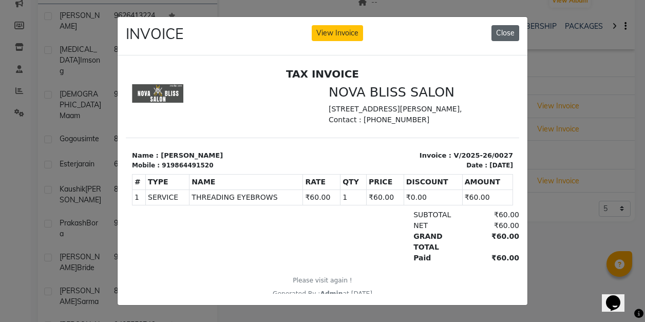
click at [505, 29] on button "Close" at bounding box center [505, 33] width 28 height 16
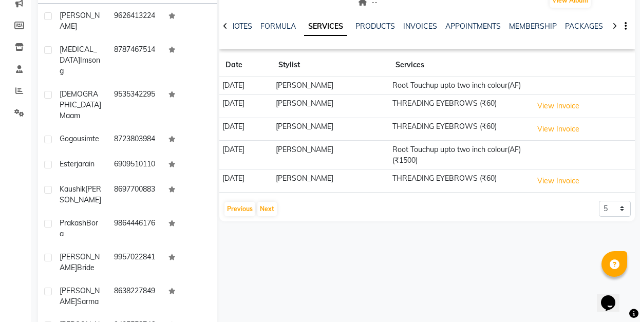
click at [446, 163] on td "Root Touchup upto two inch colour(AF) (₹1500)" at bounding box center [459, 155] width 140 height 29
click at [546, 137] on button "View Invoice" at bounding box center [557, 129] width 51 height 16
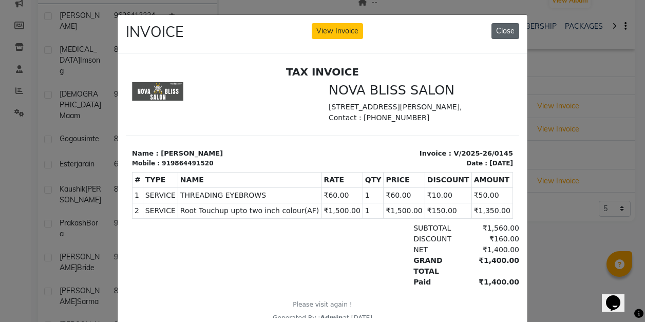
click at [501, 31] on button "Close" at bounding box center [505, 31] width 28 height 16
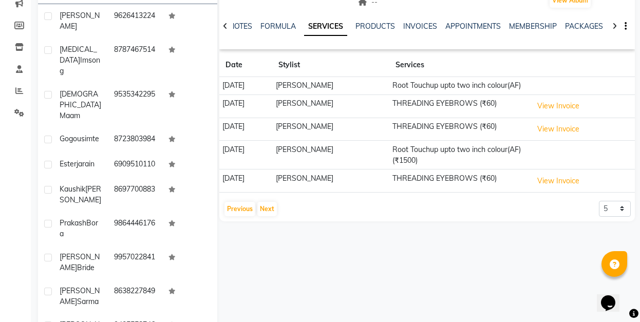
click at [455, 88] on td "Root Touchup upto two inch colour(AF)" at bounding box center [459, 86] width 140 height 18
click at [550, 113] on button "View Invoice" at bounding box center [557, 106] width 51 height 16
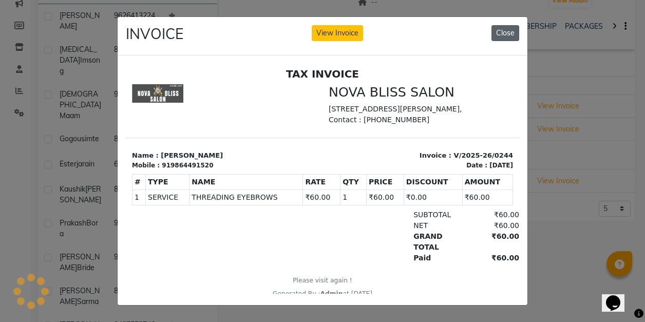
click at [506, 32] on button "Close" at bounding box center [505, 33] width 28 height 16
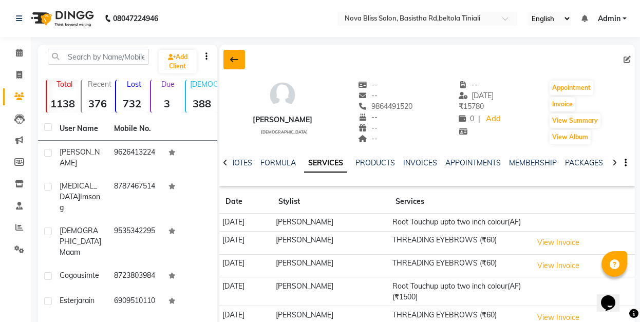
click at [230, 56] on icon at bounding box center [234, 59] width 8 height 8
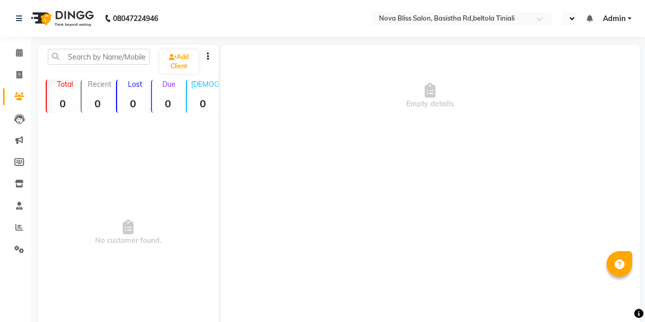
select select "en"
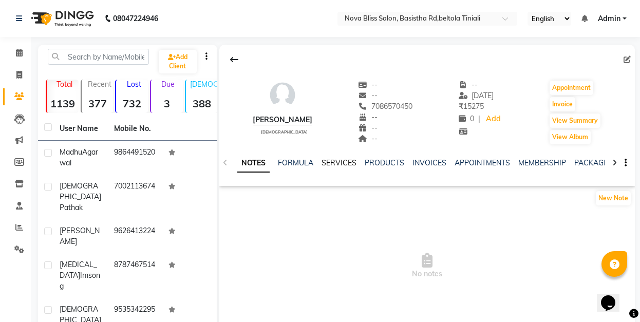
click at [342, 163] on link "SERVICES" at bounding box center [338, 162] width 35 height 9
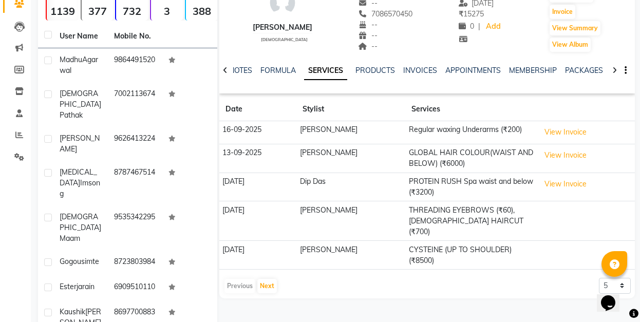
scroll to position [103, 0]
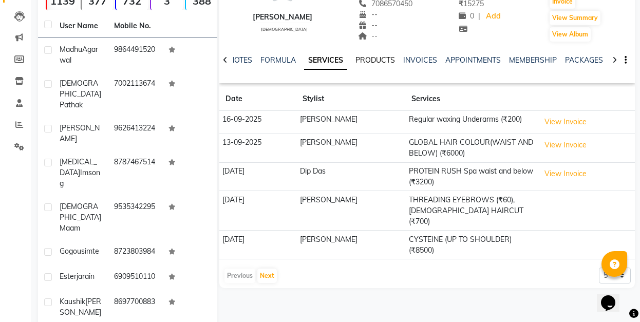
click at [365, 57] on link "PRODUCTS" at bounding box center [375, 59] width 40 height 9
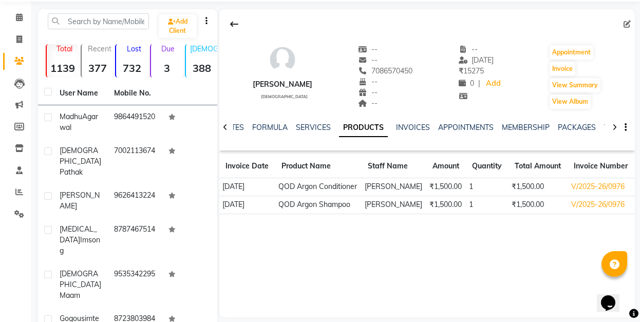
scroll to position [34, 0]
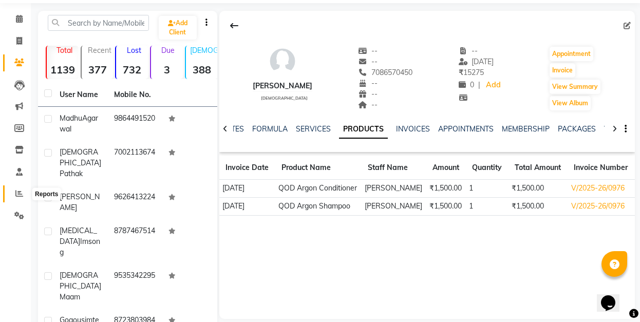
click at [23, 189] on span at bounding box center [19, 194] width 18 height 12
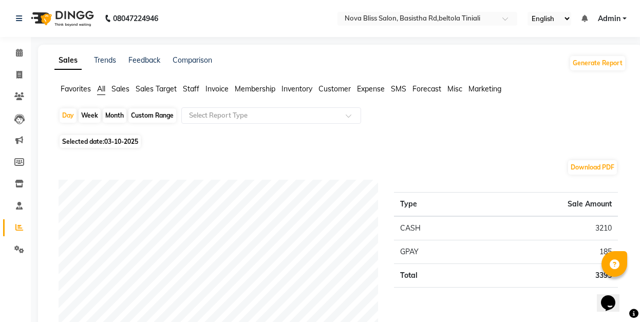
click at [120, 90] on span "Sales" at bounding box center [120, 88] width 18 height 9
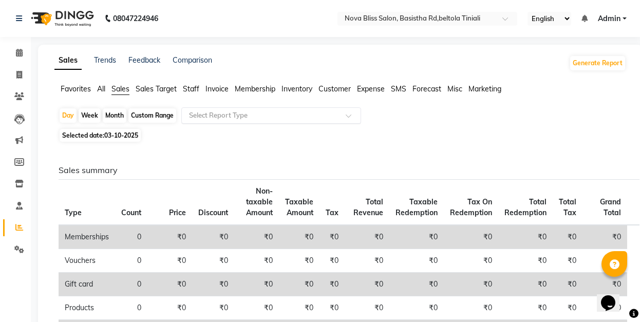
click at [217, 110] on input "text" at bounding box center [261, 115] width 148 height 10
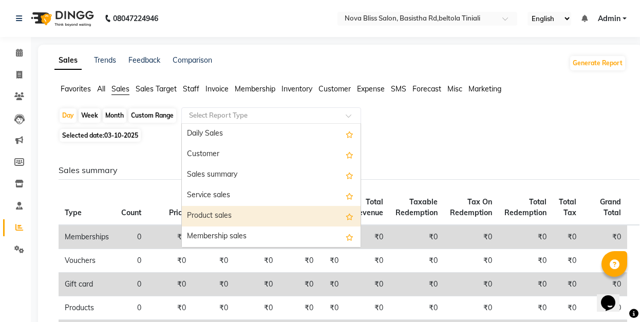
click at [266, 209] on div "Product sales" at bounding box center [271, 216] width 179 height 21
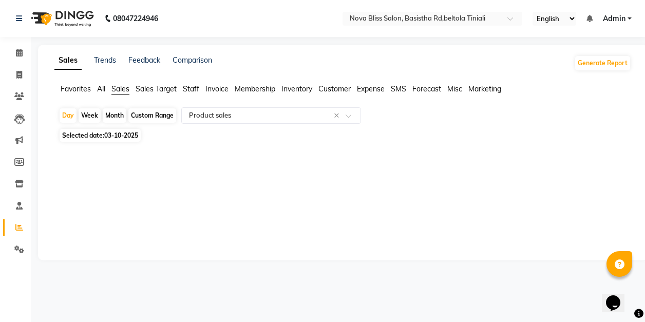
click at [127, 134] on span "03-10-2025" at bounding box center [121, 135] width 34 height 8
select select "10"
select select "2025"
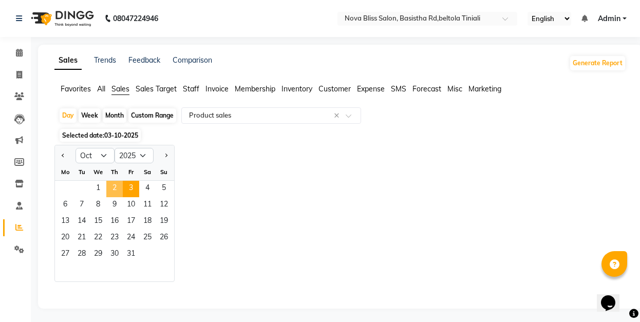
click at [113, 189] on span "2" at bounding box center [114, 189] width 16 height 16
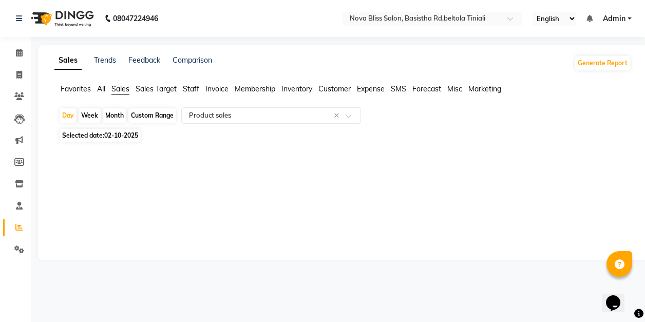
click at [113, 143] on div "Day Week Month Custom Range Select Report Type × Product sales × Selected date:…" at bounding box center [342, 134] width 576 height 54
click at [113, 137] on span "02-10-2025" at bounding box center [121, 135] width 34 height 8
select select "10"
select select "2025"
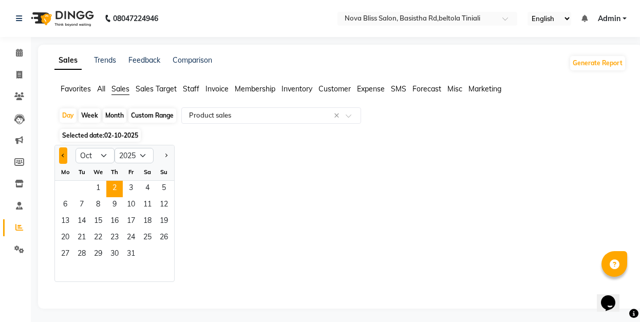
click at [65, 155] on button "Previous month" at bounding box center [63, 155] width 8 height 16
select select "9"
click at [85, 250] on span "30" at bounding box center [81, 254] width 16 height 16
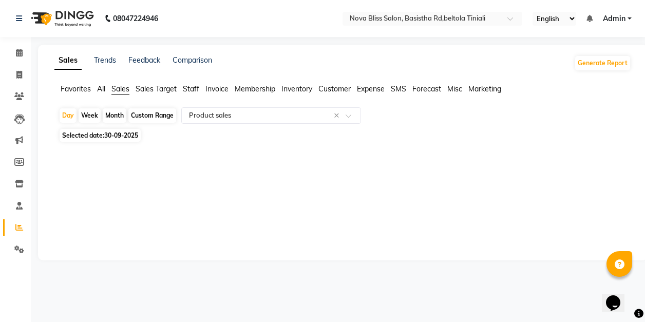
click at [114, 134] on span "30-09-2025" at bounding box center [121, 135] width 34 height 8
select select "9"
select select "2025"
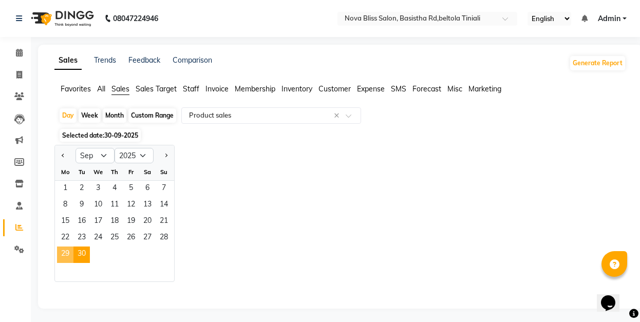
click at [66, 257] on span "29" at bounding box center [65, 254] width 16 height 16
select select "full_report"
select select "csv"
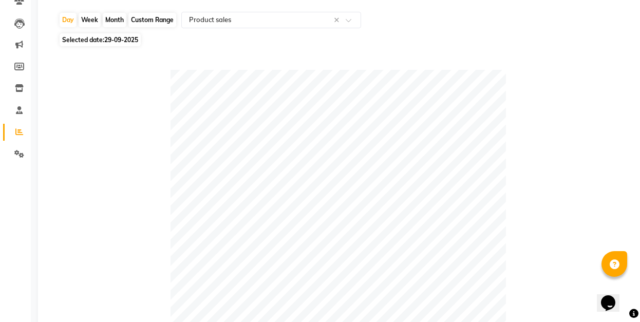
scroll to position [28, 0]
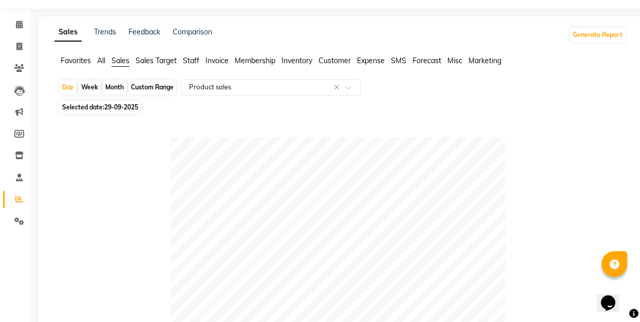
click at [130, 109] on span "29-09-2025" at bounding box center [121, 107] width 34 height 8
select select "9"
select select "2025"
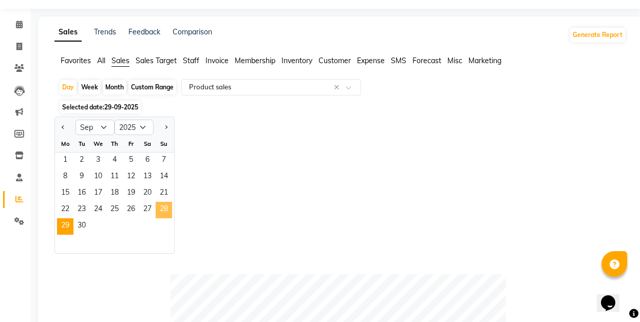
click at [160, 210] on span "28" at bounding box center [164, 210] width 16 height 16
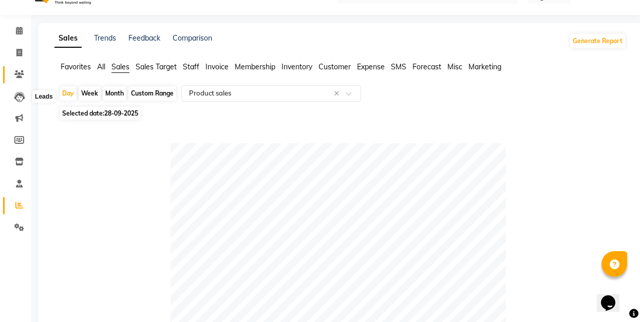
scroll to position [0, 0]
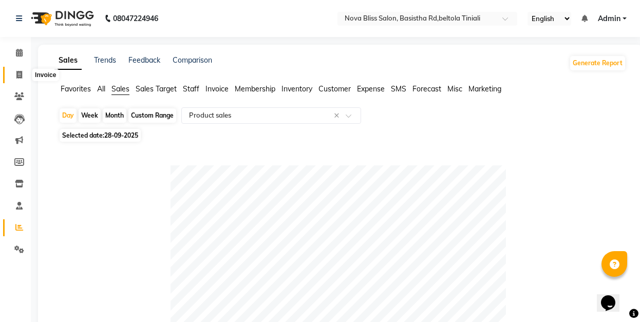
click at [18, 77] on icon at bounding box center [19, 75] width 6 height 8
select select "service"
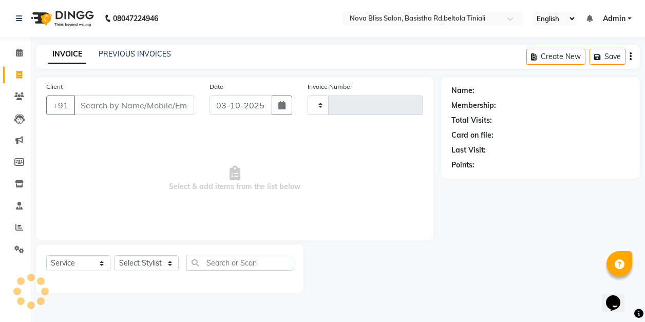
type input "1086"
select select "6211"
click at [140, 59] on div "PREVIOUS INVOICES" at bounding box center [135, 54] width 72 height 11
click at [140, 56] on link "PREVIOUS INVOICES" at bounding box center [135, 53] width 72 height 9
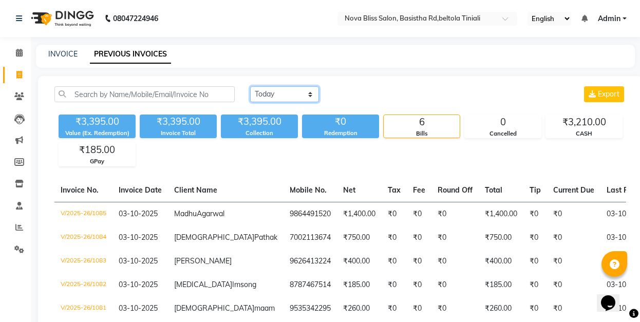
click at [298, 92] on select "[DATE] [DATE] Custom Range" at bounding box center [284, 94] width 69 height 16
select select "range"
click at [250, 86] on select "[DATE] [DATE] Custom Range" at bounding box center [284, 94] width 69 height 16
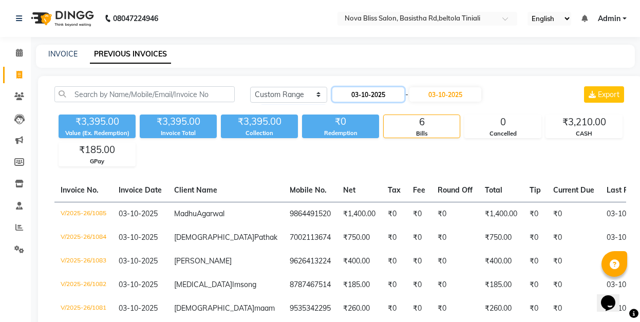
click at [363, 95] on input "03-10-2025" at bounding box center [368, 94] width 72 height 14
select select "10"
select select "2025"
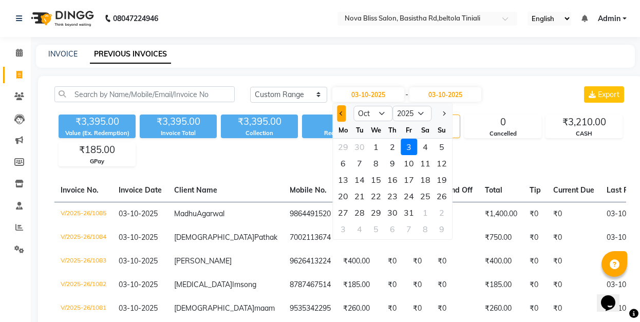
click at [343, 116] on button "Previous month" at bounding box center [341, 113] width 9 height 16
select select "9"
click at [439, 192] on div "28" at bounding box center [441, 196] width 16 height 16
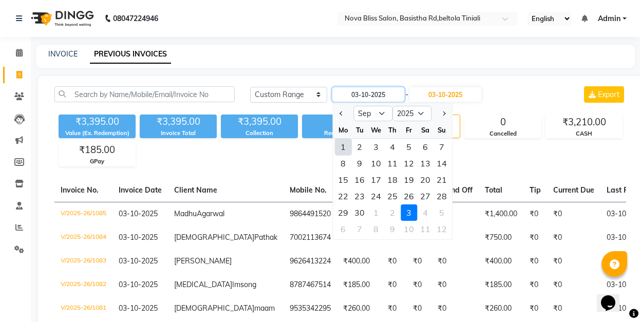
type input "28-09-2025"
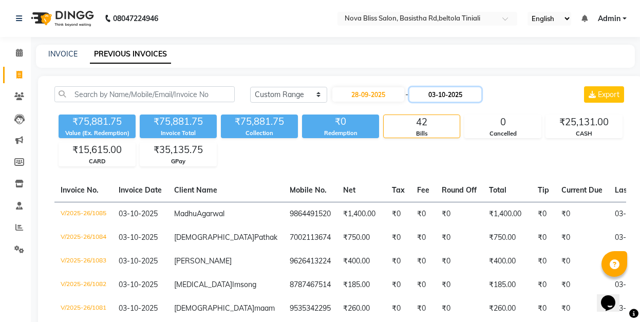
click at [450, 96] on input "03-10-2025" at bounding box center [445, 94] width 72 height 14
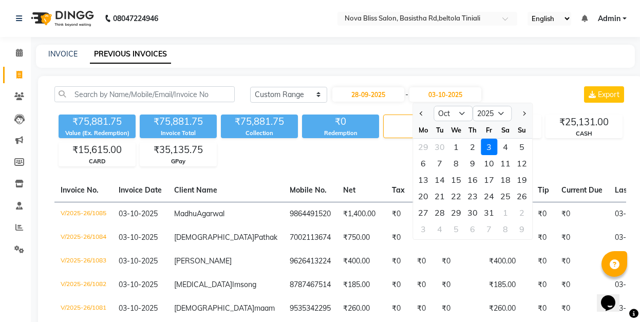
click at [414, 109] on div at bounding box center [423, 113] width 21 height 16
click at [417, 111] on button "Previous month" at bounding box center [421, 113] width 9 height 16
select select "9"
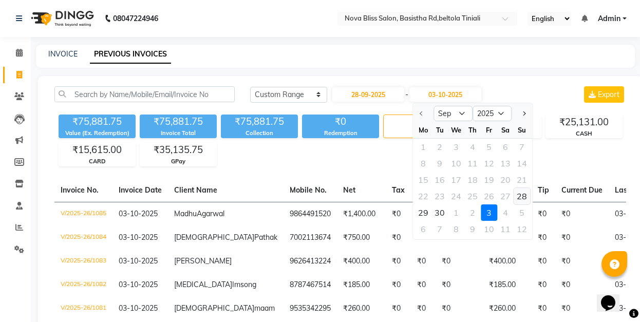
click at [519, 194] on div "28" at bounding box center [521, 196] width 16 height 16
type input "28-09-2025"
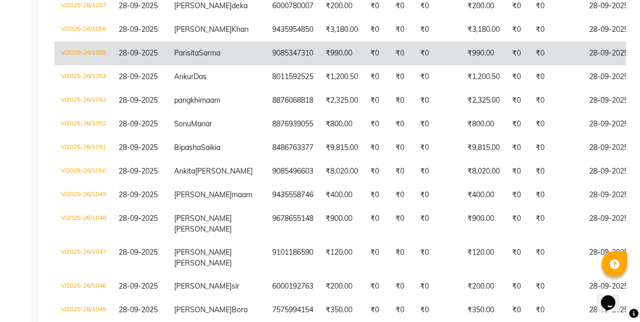
scroll to position [342, 0]
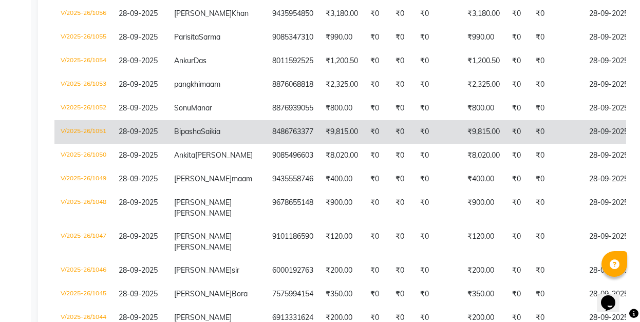
click at [414, 144] on td "₹0" at bounding box center [437, 132] width 47 height 24
click at [201, 136] on span "Saikia" at bounding box center [211, 131] width 20 height 9
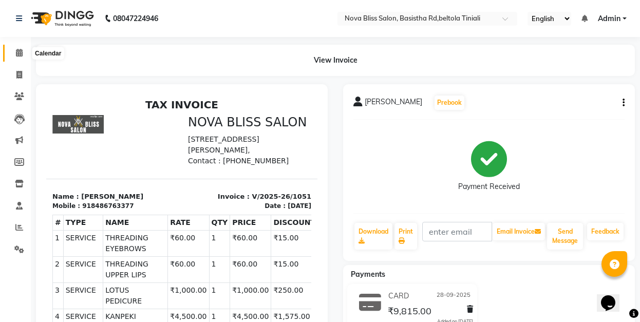
click at [17, 53] on icon at bounding box center [19, 53] width 7 height 8
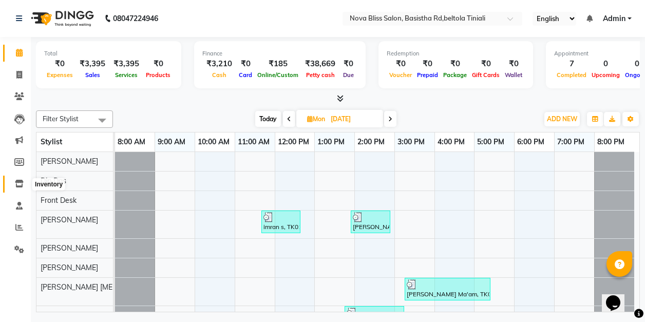
click at [17, 185] on icon at bounding box center [19, 184] width 9 height 8
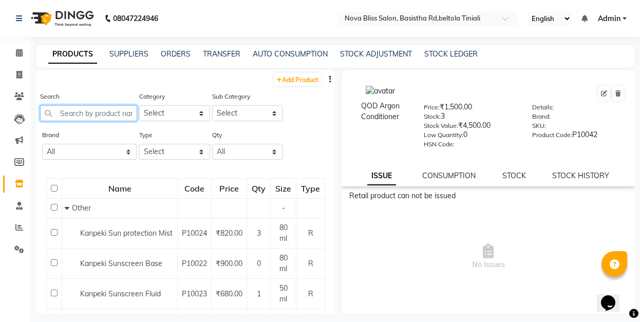
click at [111, 108] on input "text" at bounding box center [88, 113] width 97 height 16
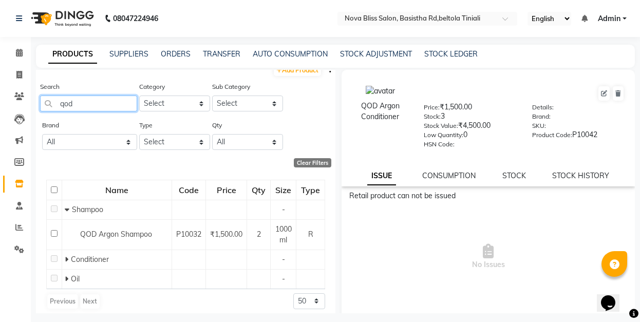
scroll to position [15, 0]
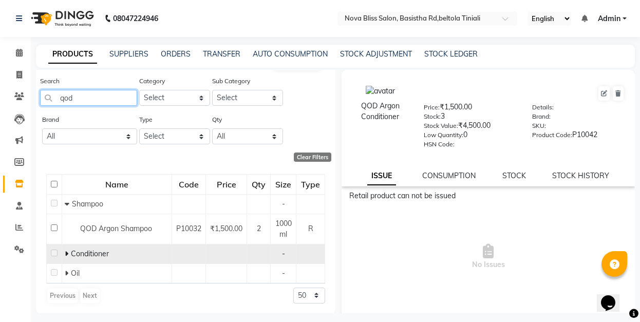
type input "qod"
click at [66, 256] on icon at bounding box center [67, 253] width 4 height 7
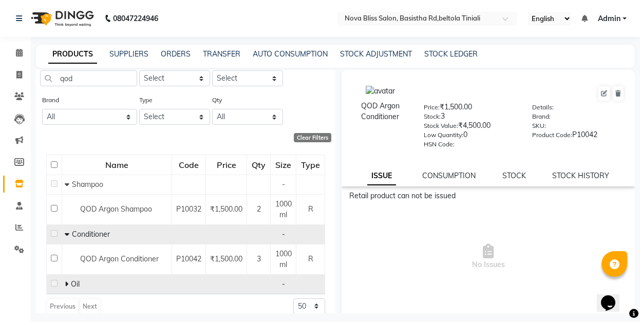
scroll to position [45, 0]
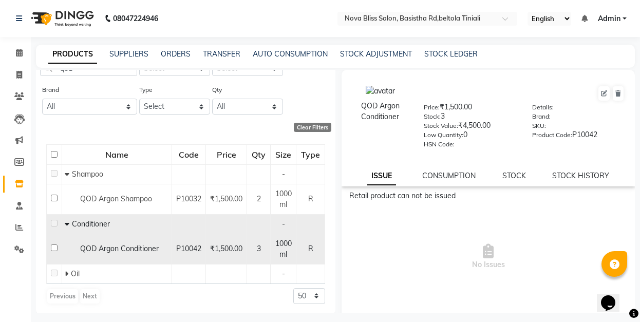
click at [54, 245] on input "checkbox" at bounding box center [54, 247] width 7 height 7
checkbox input "true"
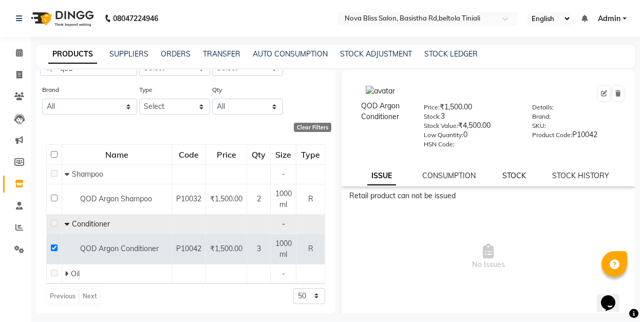
click at [513, 177] on link "STOCK" at bounding box center [514, 175] width 24 height 9
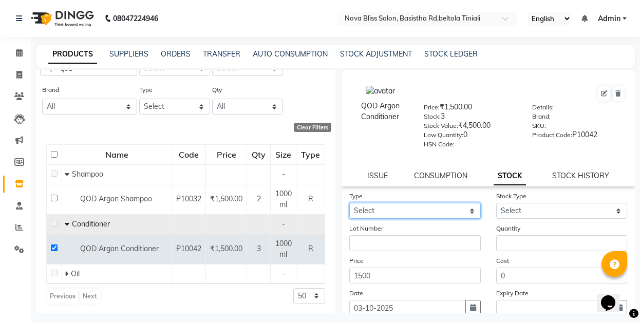
click at [461, 215] on select "Select In Out" at bounding box center [414, 211] width 131 height 16
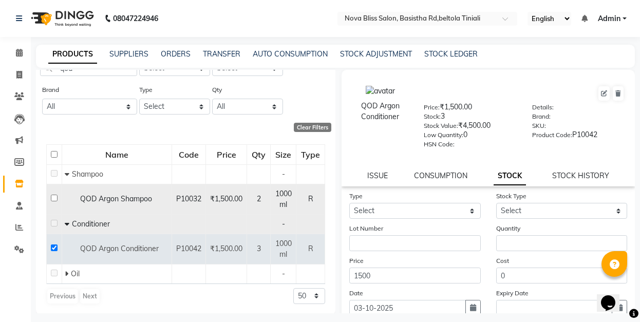
click at [210, 196] on span "₹1,500.00" at bounding box center [226, 198] width 32 height 9
click at [55, 196] on input "checkbox" at bounding box center [54, 198] width 7 height 7
checkbox input "true"
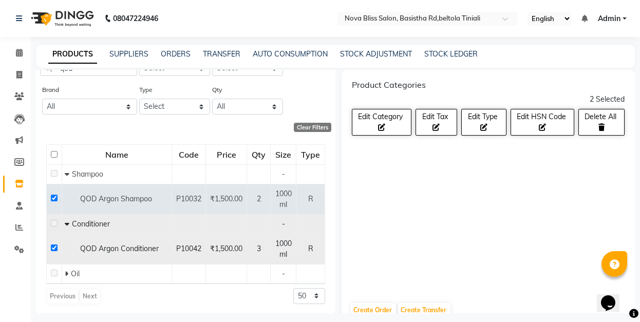
click at [53, 246] on input "checkbox" at bounding box center [54, 247] width 7 height 7
checkbox input "false"
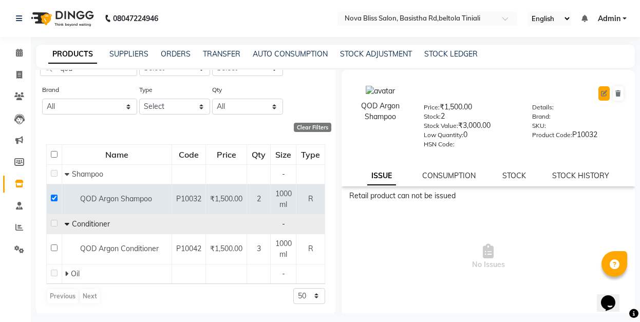
click at [601, 94] on icon at bounding box center [604, 93] width 6 height 6
select select "true"
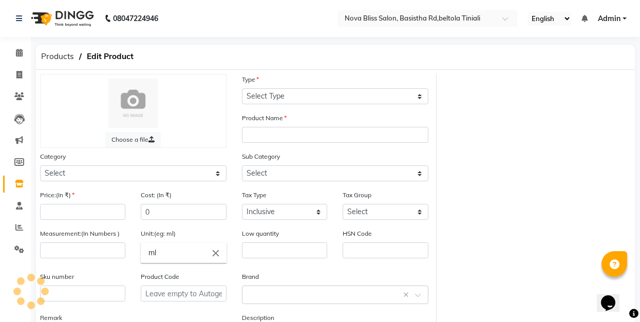
select select "R"
type input "QOD Argon Shampoo"
select select
type input "1500"
select select "false"
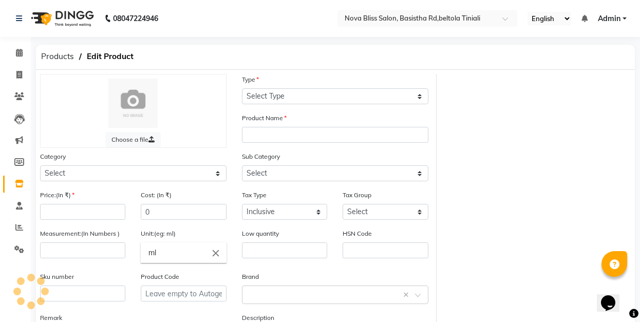
type input "1000"
type input "0"
type input "P10032"
select select "1002401100"
select select "1002401101"
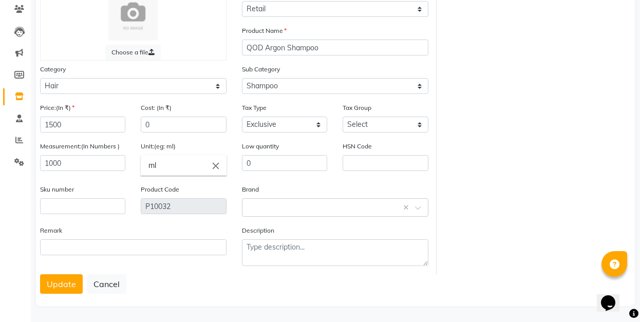
scroll to position [88, 0]
click at [56, 124] on input "1500" at bounding box center [82, 124] width 85 height 16
click at [56, 123] on input "1500" at bounding box center [82, 124] width 85 height 16
click at [58, 122] on input "1500" at bounding box center [82, 124] width 85 height 16
click at [59, 122] on input "1500" at bounding box center [82, 124] width 85 height 16
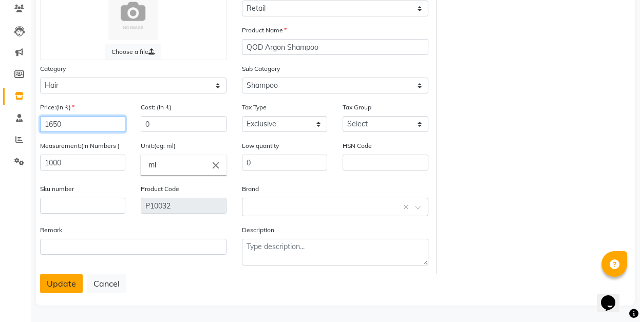
type input "1650"
click at [48, 281] on button "Update" at bounding box center [61, 284] width 43 height 20
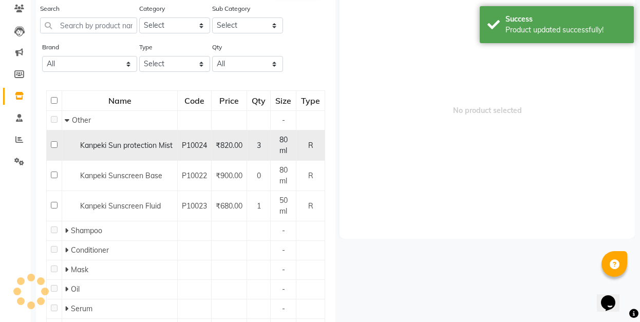
scroll to position [6, 0]
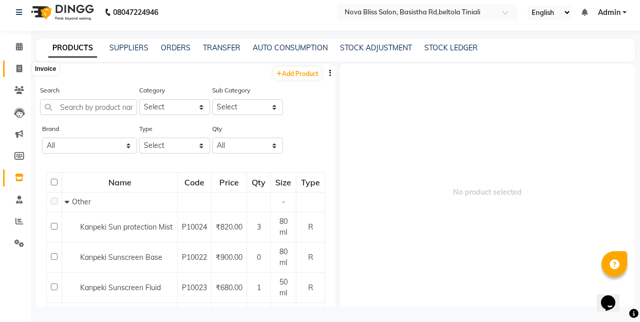
click at [20, 67] on icon at bounding box center [19, 69] width 6 height 8
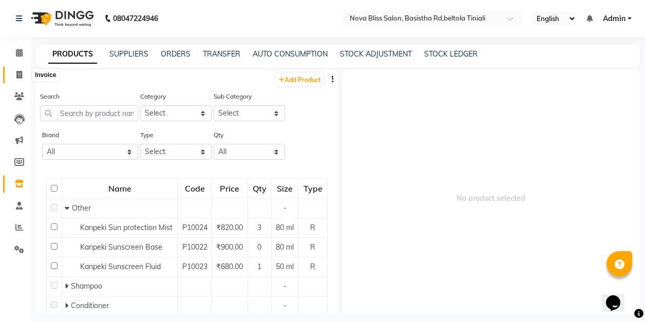
select select "service"
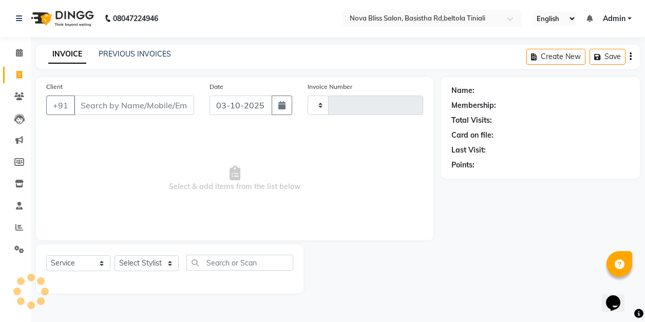
type input "1086"
select select "6211"
click at [139, 262] on select "Select Stylist" at bounding box center [146, 263] width 64 height 16
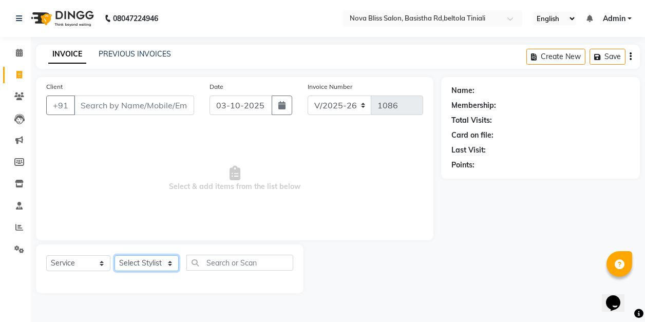
select select "53816"
click at [114, 255] on select "Select Stylist Anuradha singh Ashok Kumar Bishaya Bhuyan Dip Das Ester jarain F…" at bounding box center [146, 263] width 64 height 16
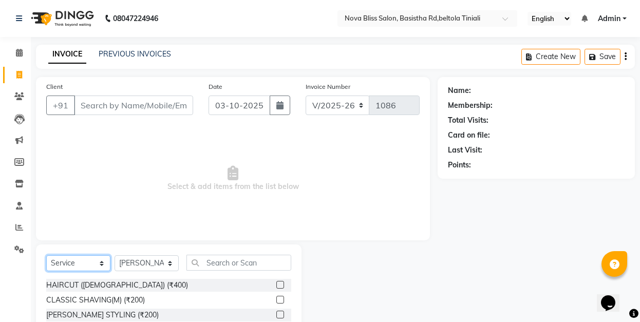
click at [103, 264] on select "Select Service Product Membership Package Voucher Prepaid Gift Card" at bounding box center [78, 263] width 64 height 16
select select "product"
click at [46, 255] on select "Select Service Product Membership Package Voucher Prepaid Gift Card" at bounding box center [78, 263] width 64 height 16
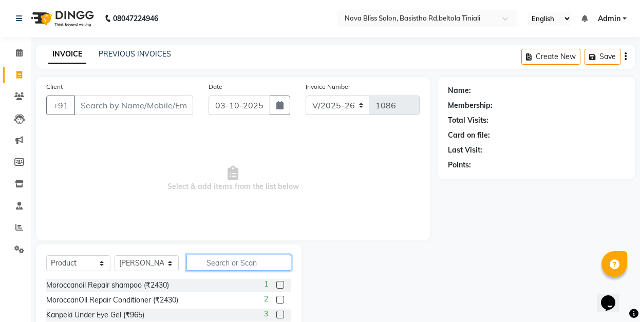
click at [239, 263] on input "text" at bounding box center [238, 263] width 105 height 16
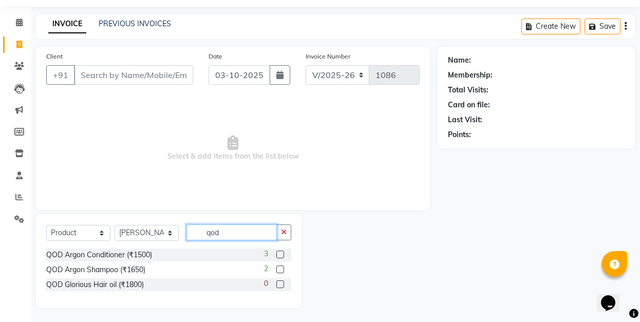
scroll to position [31, 0]
type input "qod"
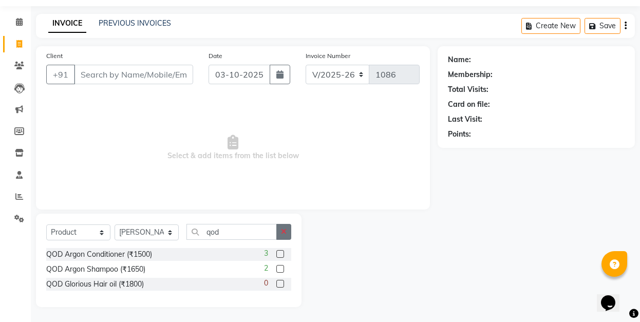
click at [287, 231] on button "button" at bounding box center [283, 232] width 15 height 16
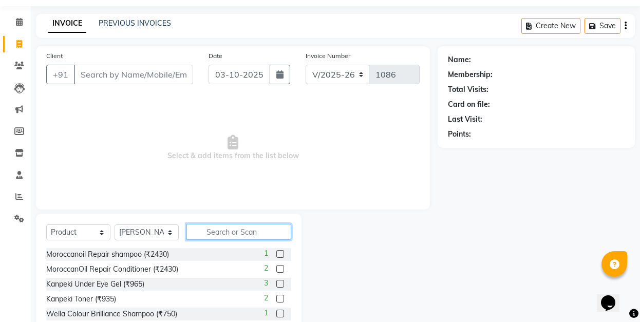
scroll to position [0, 0]
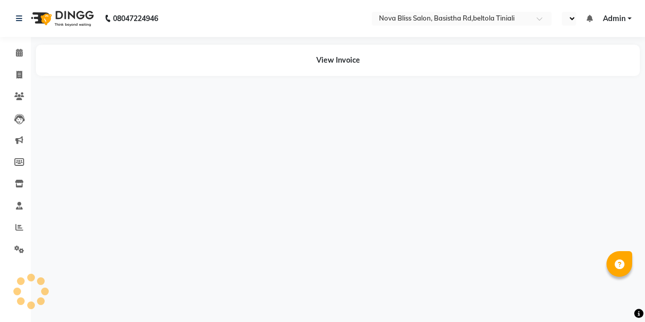
select select "en"
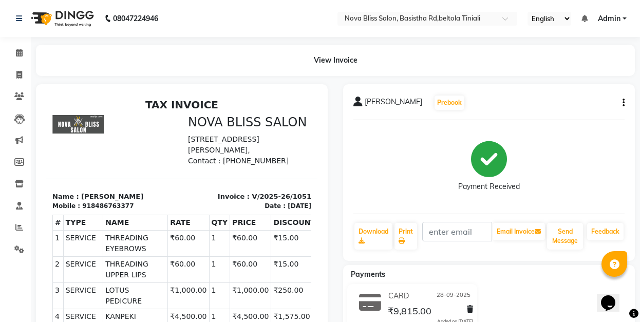
click at [623, 103] on icon "button" at bounding box center [623, 103] width 2 height 1
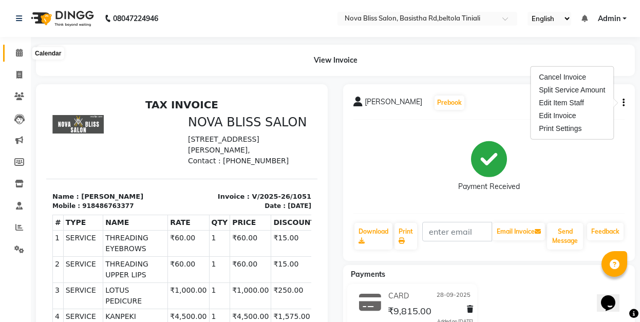
click at [14, 52] on span at bounding box center [19, 53] width 18 height 12
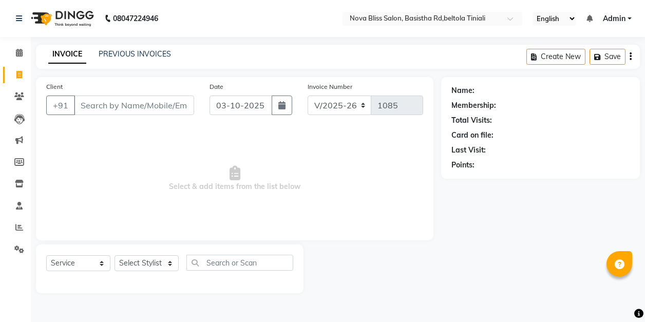
select select "6211"
select select "service"
click at [15, 47] on span at bounding box center [19, 53] width 18 height 12
